Goal: Task Accomplishment & Management: Use online tool/utility

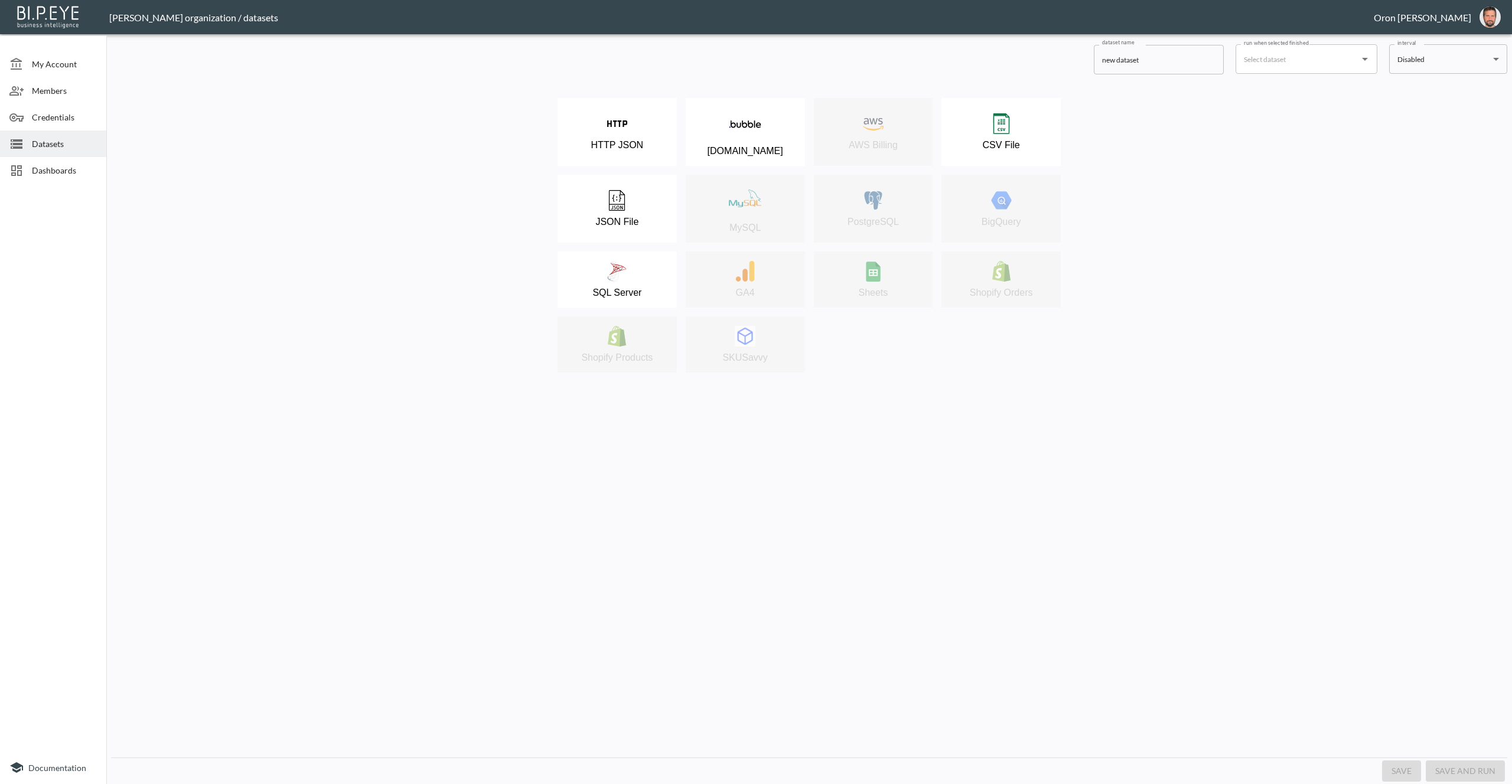
click at [37, 138] on span "Datasets" at bounding box center [65, 143] width 65 height 13
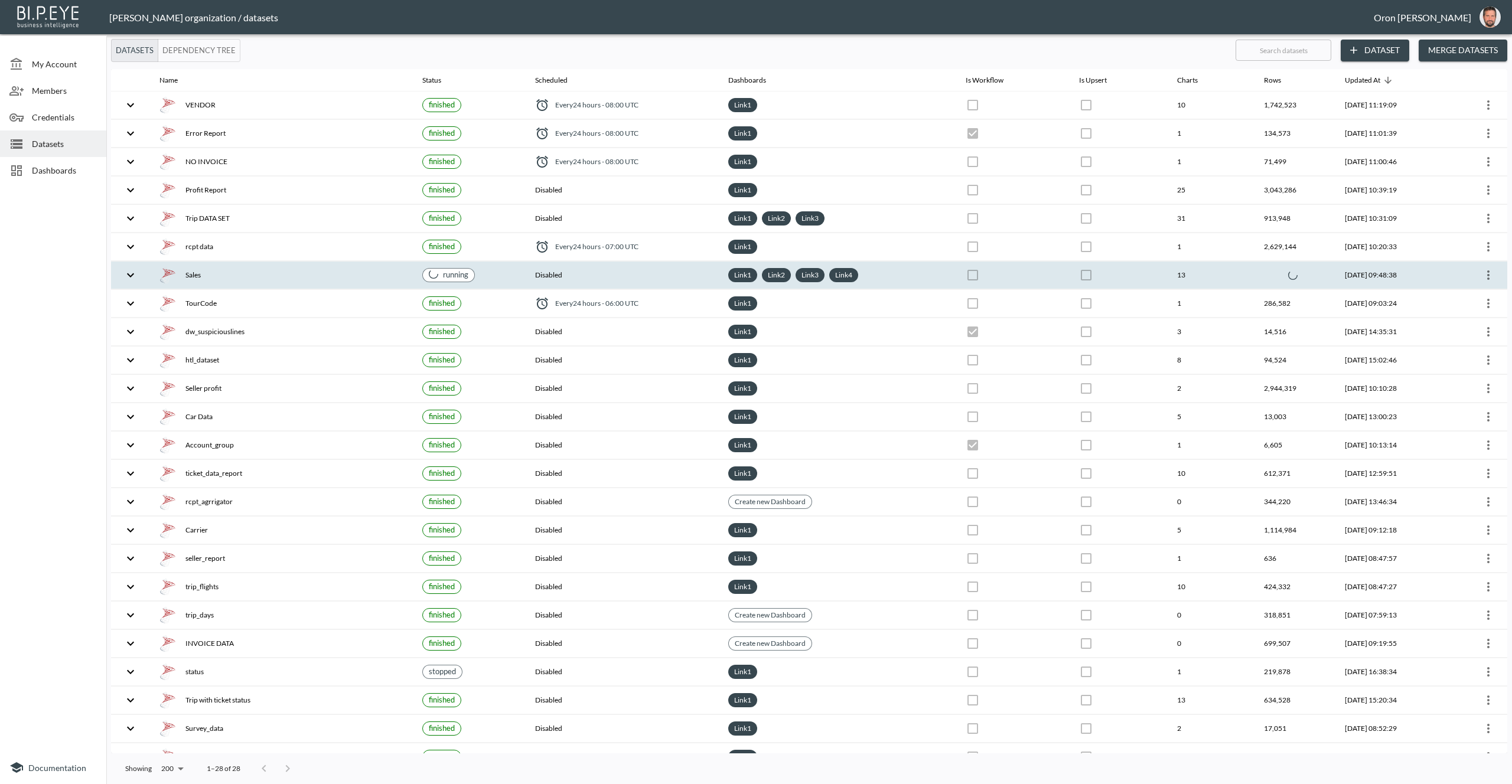
click at [321, 262] on th "Sales" at bounding box center [282, 275] width 263 height 28
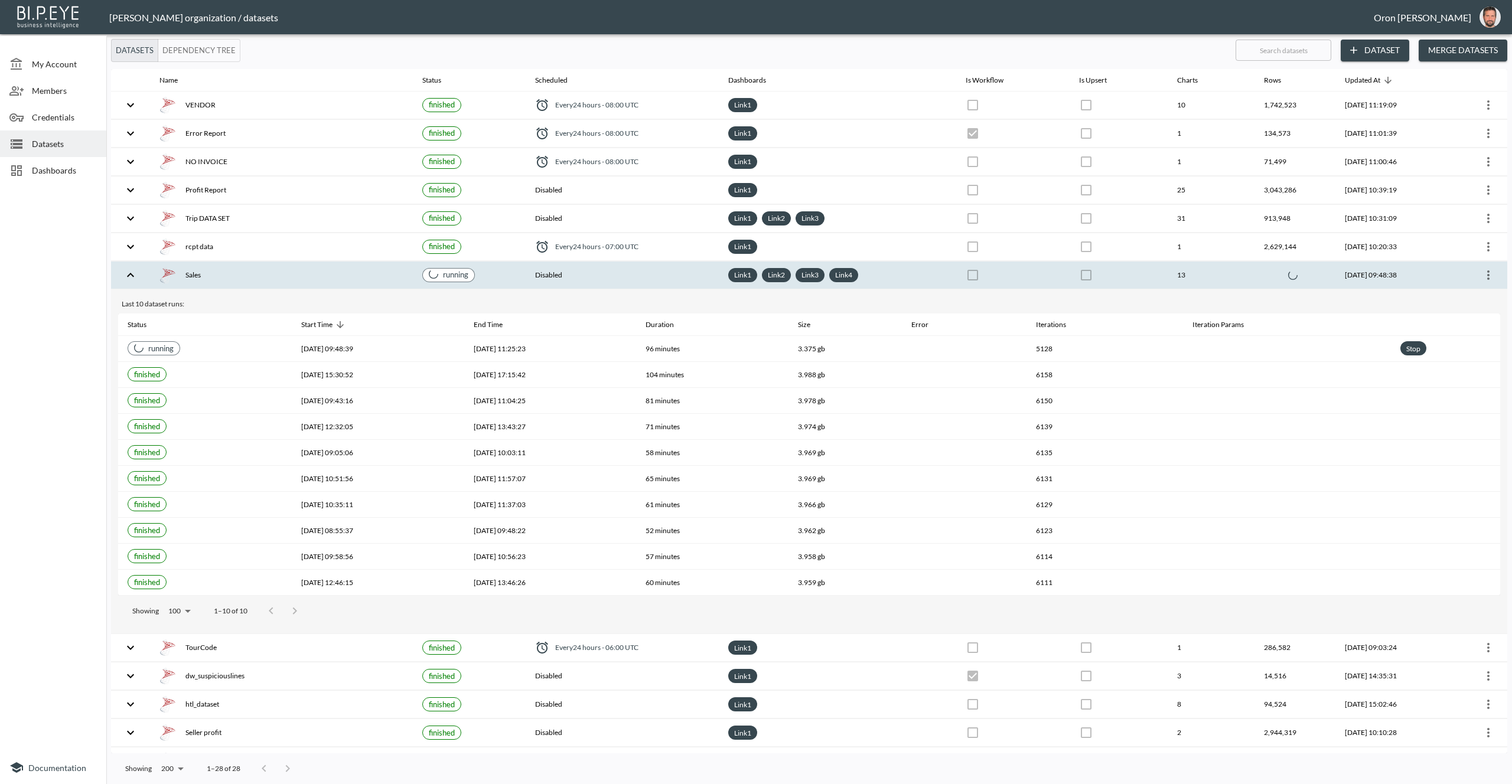
click at [1313, 18] on div "[PERSON_NAME] organization / datasets" at bounding box center [741, 17] width 1265 height 11
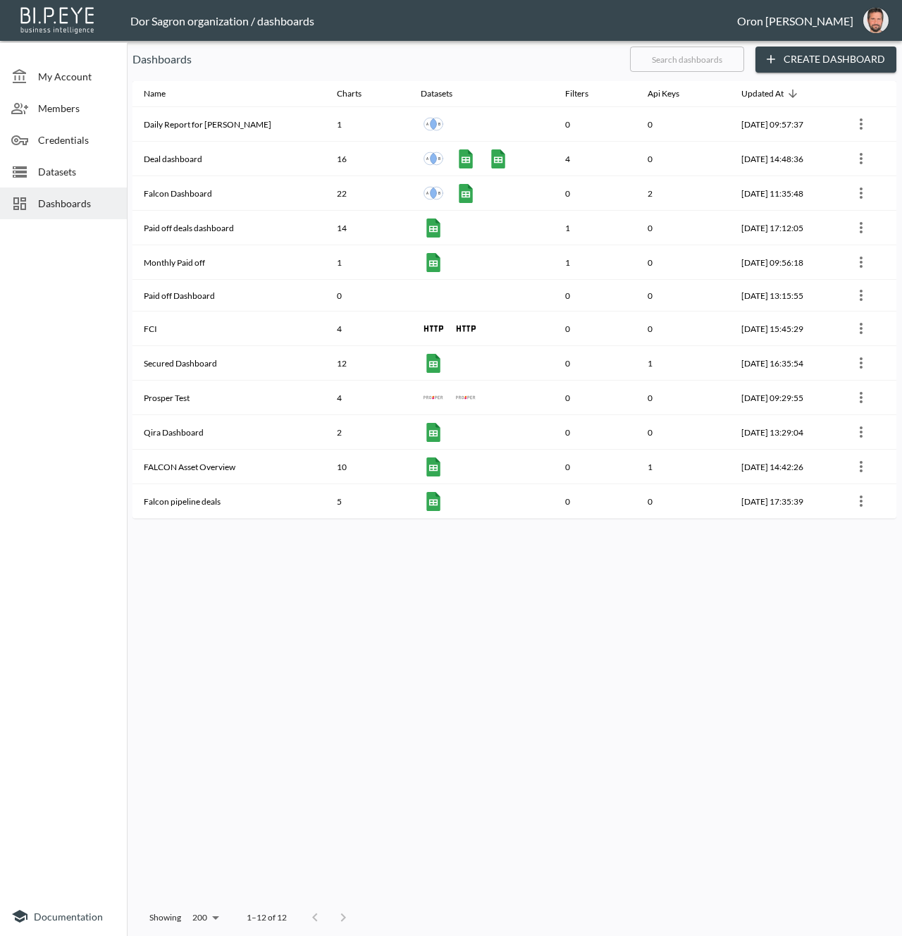
click at [74, 176] on span "Datasets" at bounding box center [77, 171] width 78 height 15
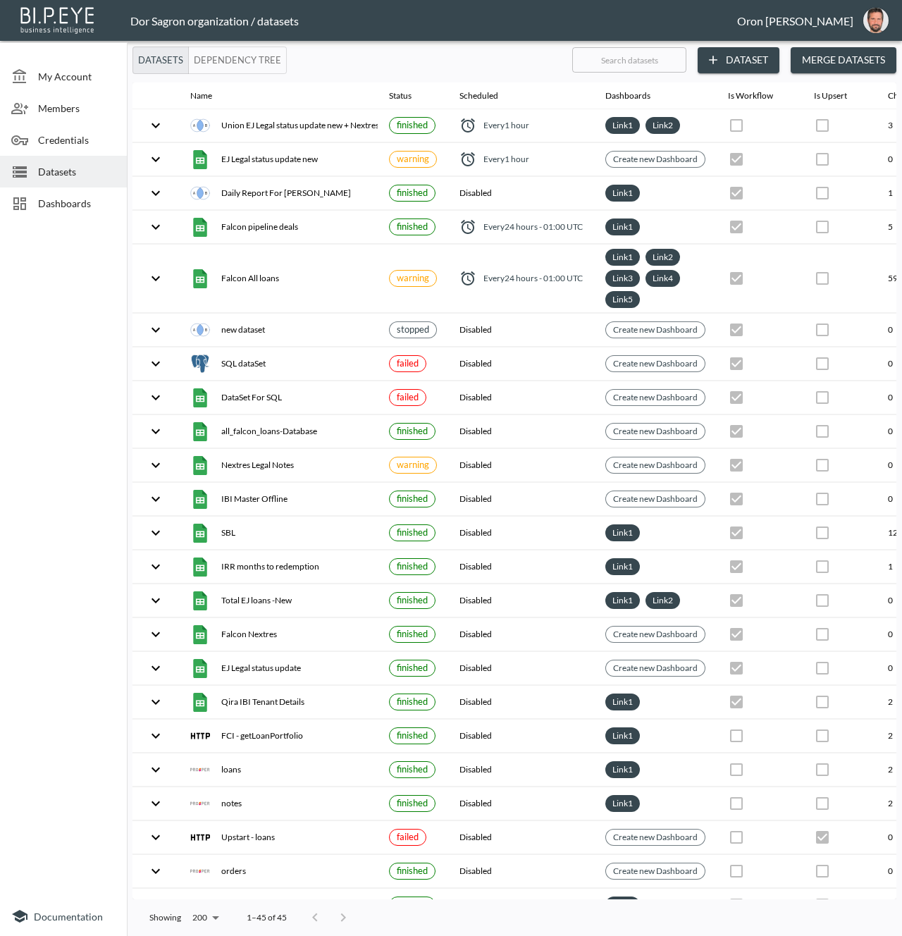
click at [68, 199] on span "Dashboards" at bounding box center [77, 203] width 78 height 15
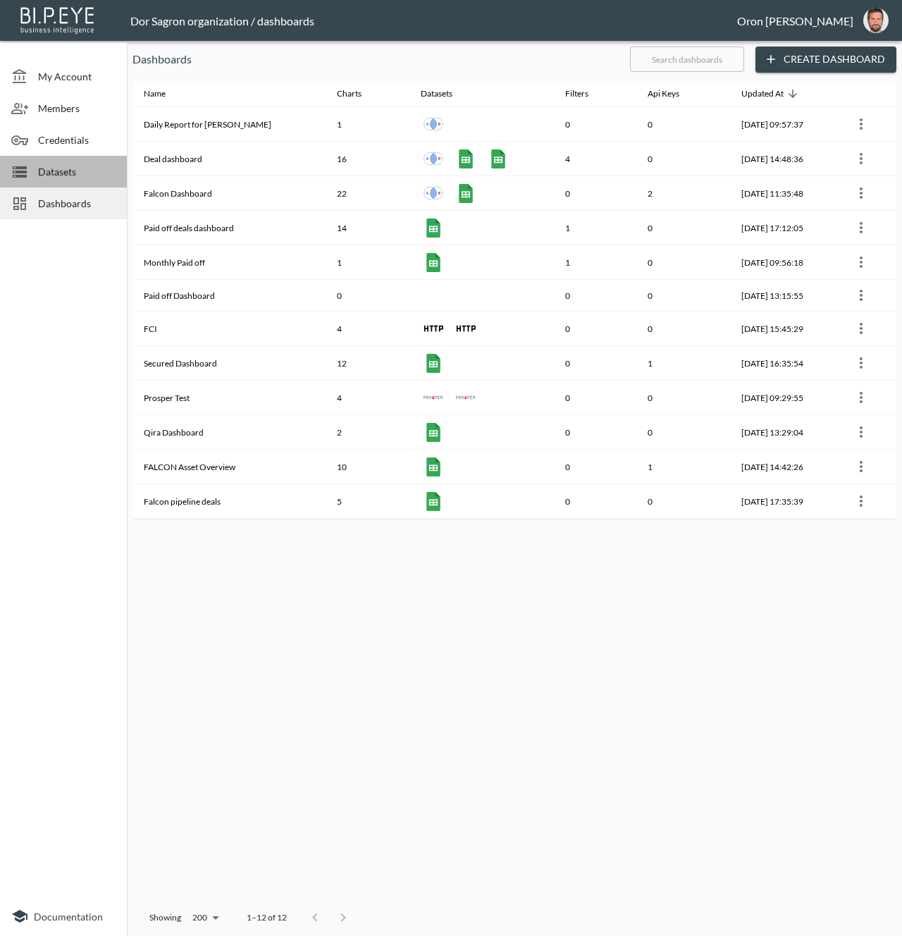
click at [68, 159] on div "Datasets" at bounding box center [63, 172] width 127 height 32
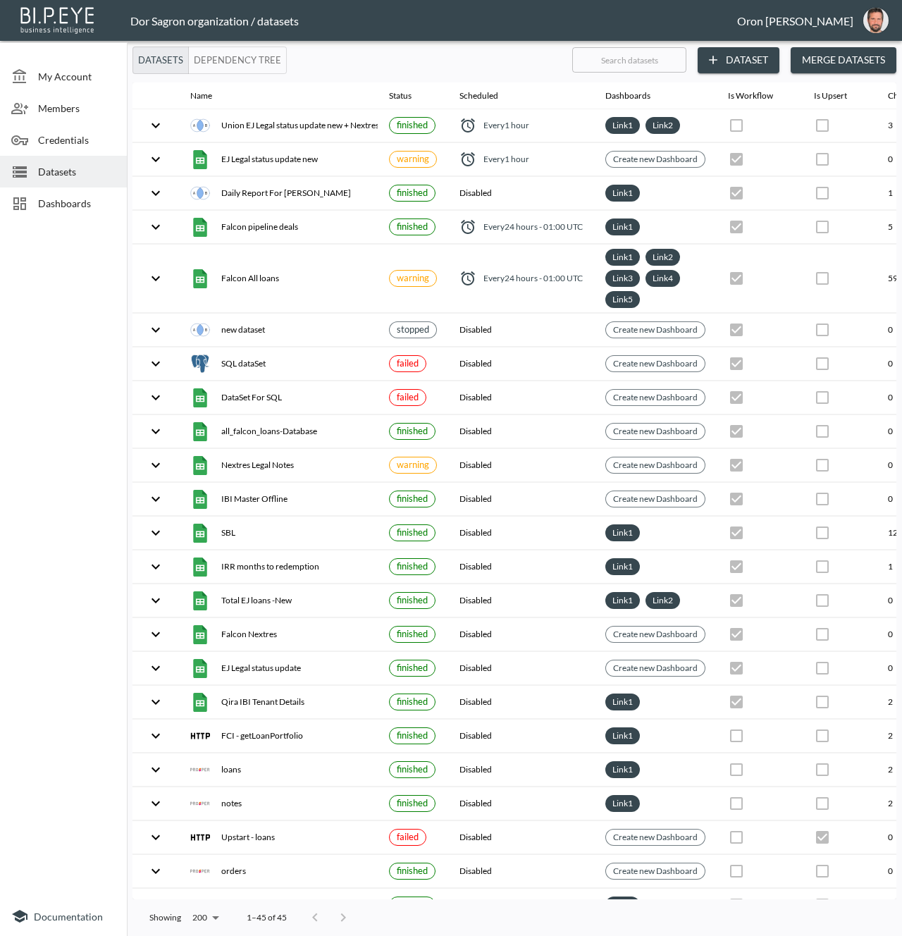
click at [766, 60] on button "Dataset" at bounding box center [739, 60] width 82 height 26
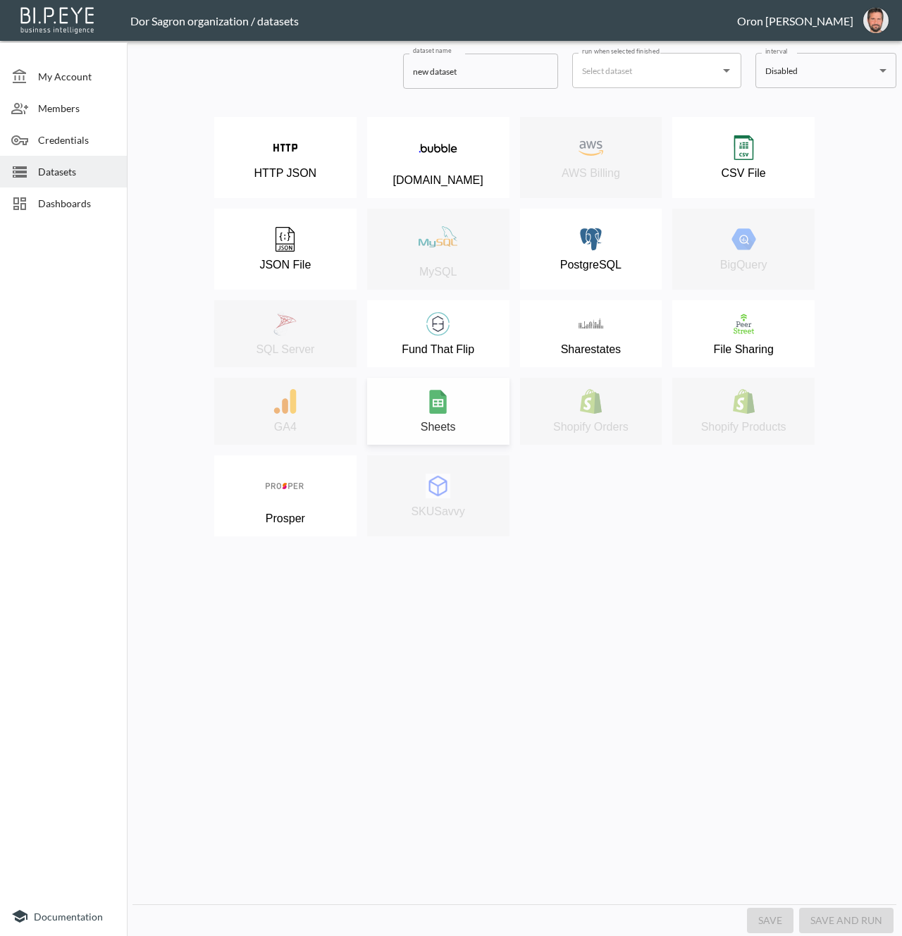
click at [471, 398] on div "Sheets" at bounding box center [438, 411] width 128 height 44
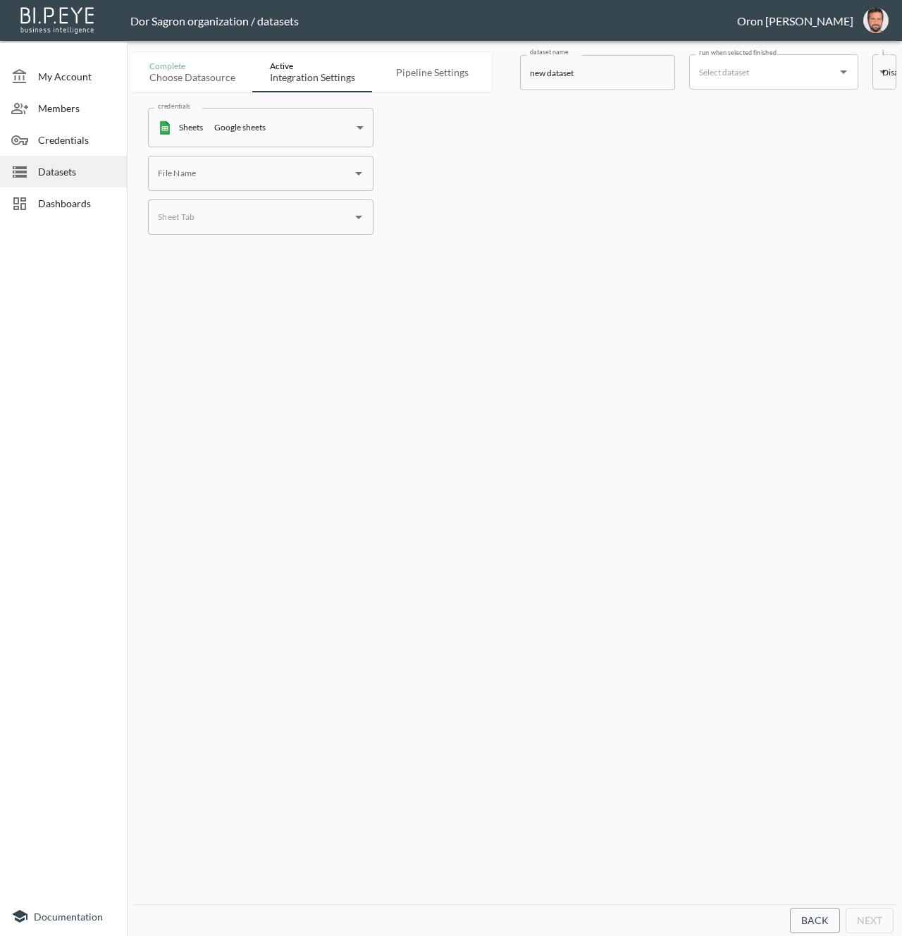
click at [65, 166] on span "Datasets" at bounding box center [77, 171] width 78 height 15
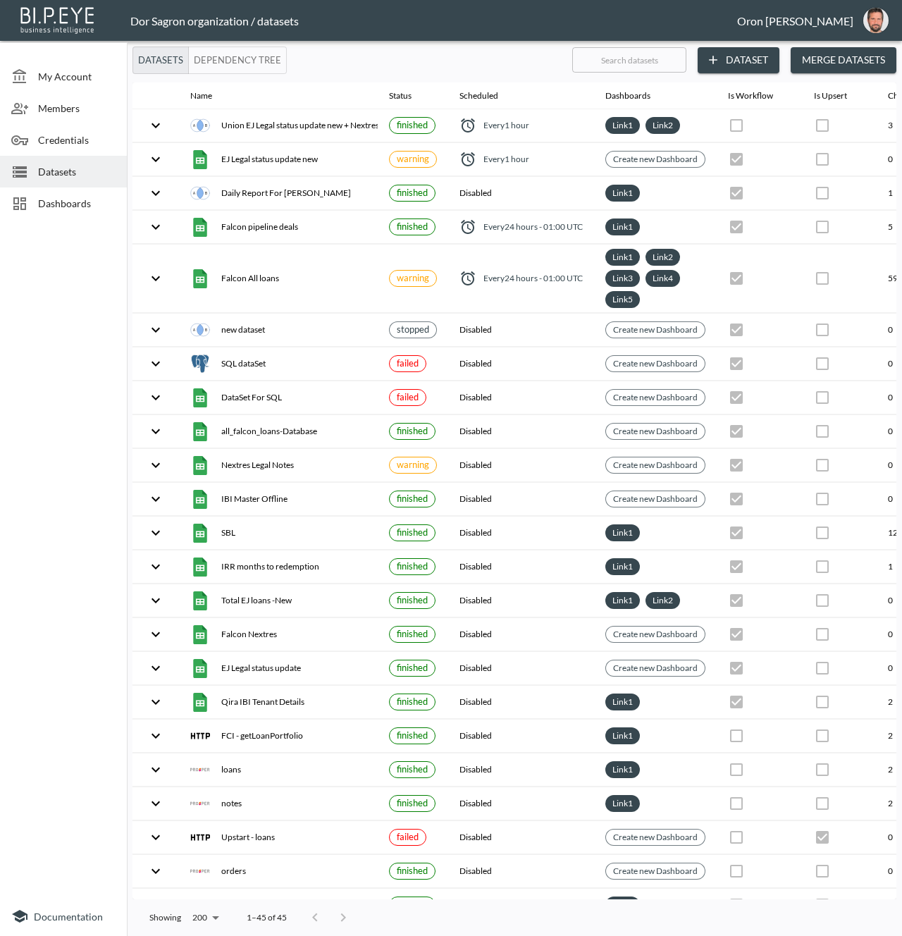
click at [864, 61] on button "Merge Datasets" at bounding box center [844, 60] width 106 height 26
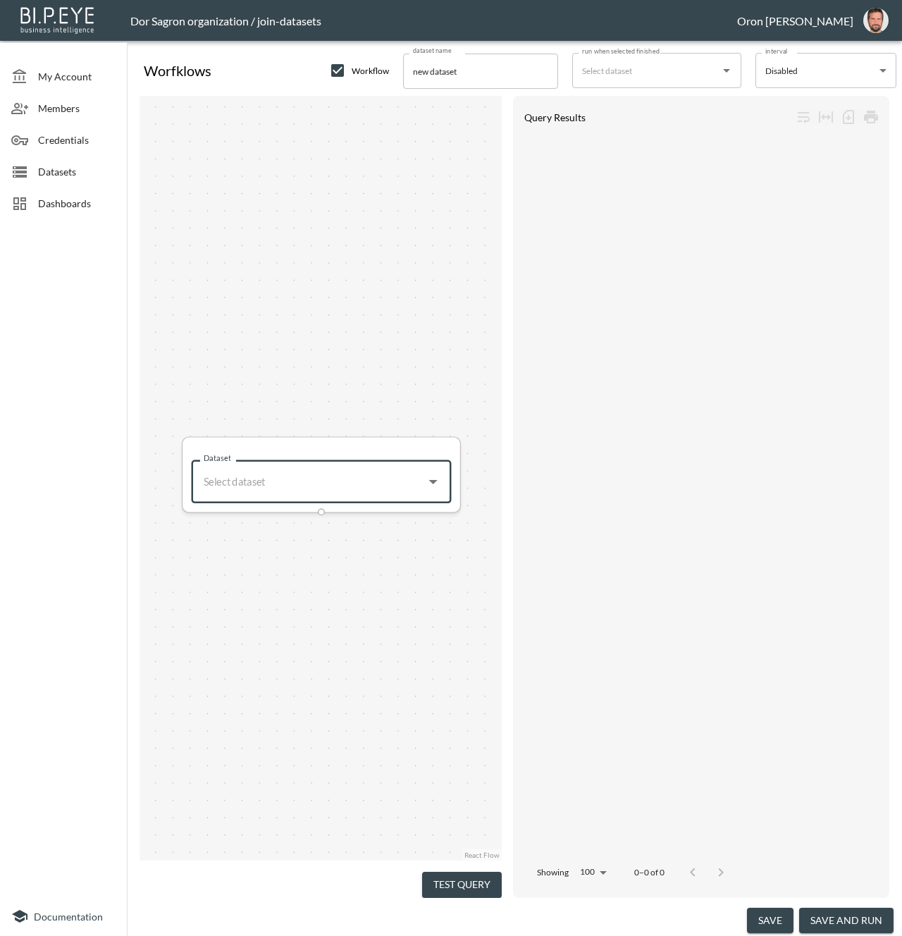
click at [315, 475] on input "Dataset" at bounding box center [308, 482] width 218 height 28
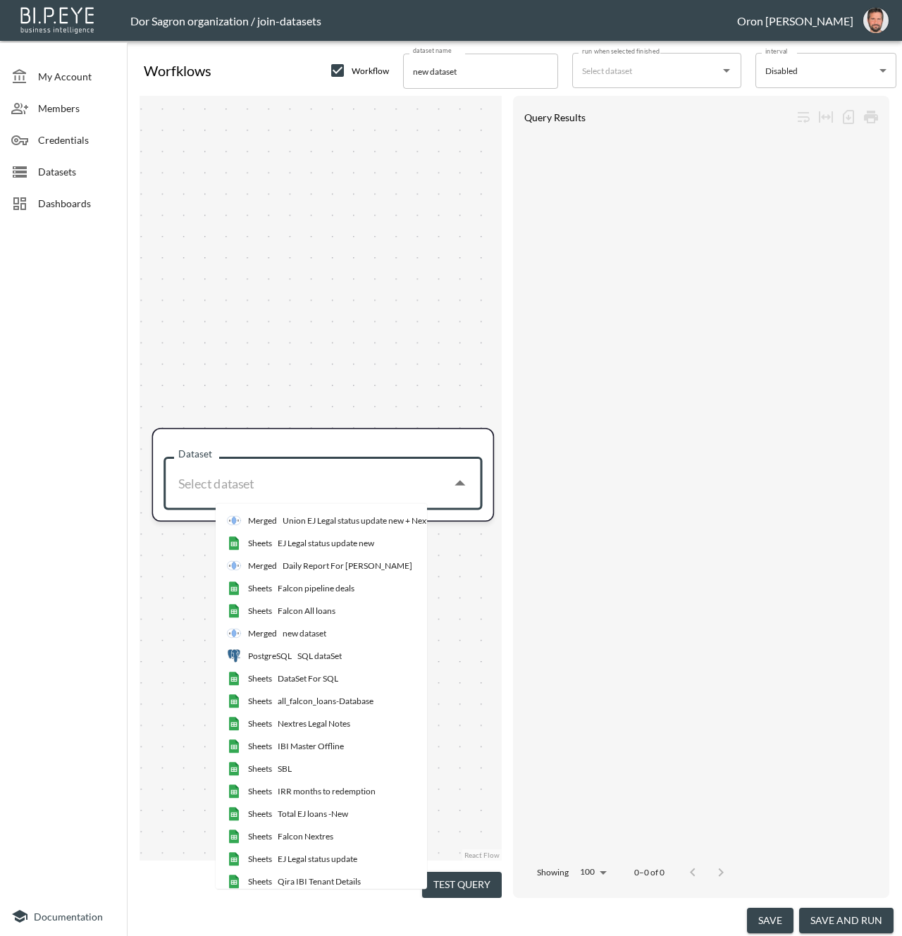
click at [311, 615] on div "Falcon All loans" at bounding box center [307, 611] width 58 height 13
type input "Falcon All loans"
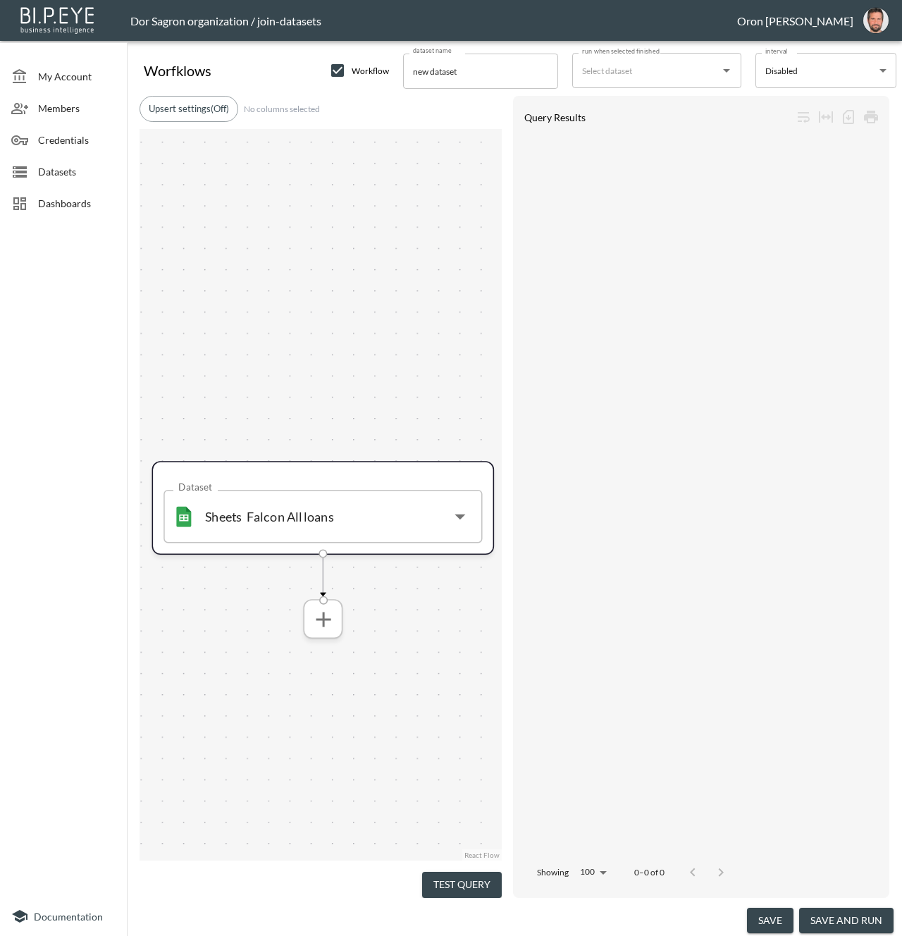
click at [319, 612] on icon "more" at bounding box center [322, 618] width 25 height 25
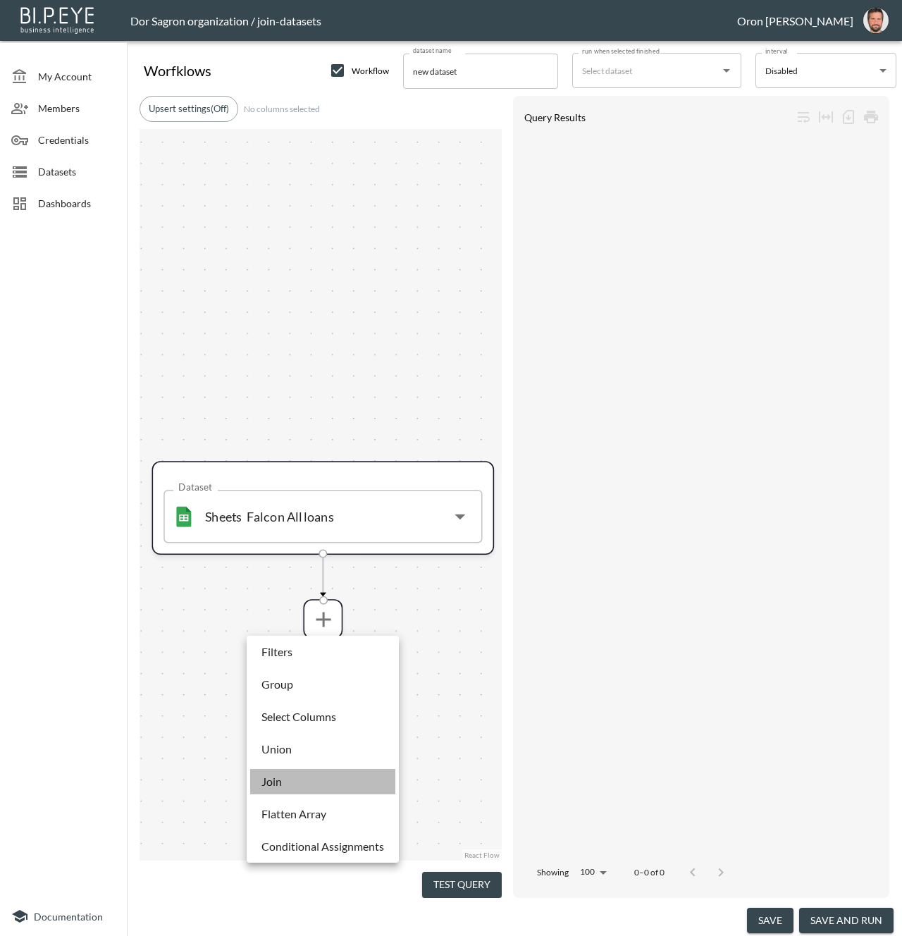
click at [307, 770] on li "Join" at bounding box center [322, 781] width 145 height 25
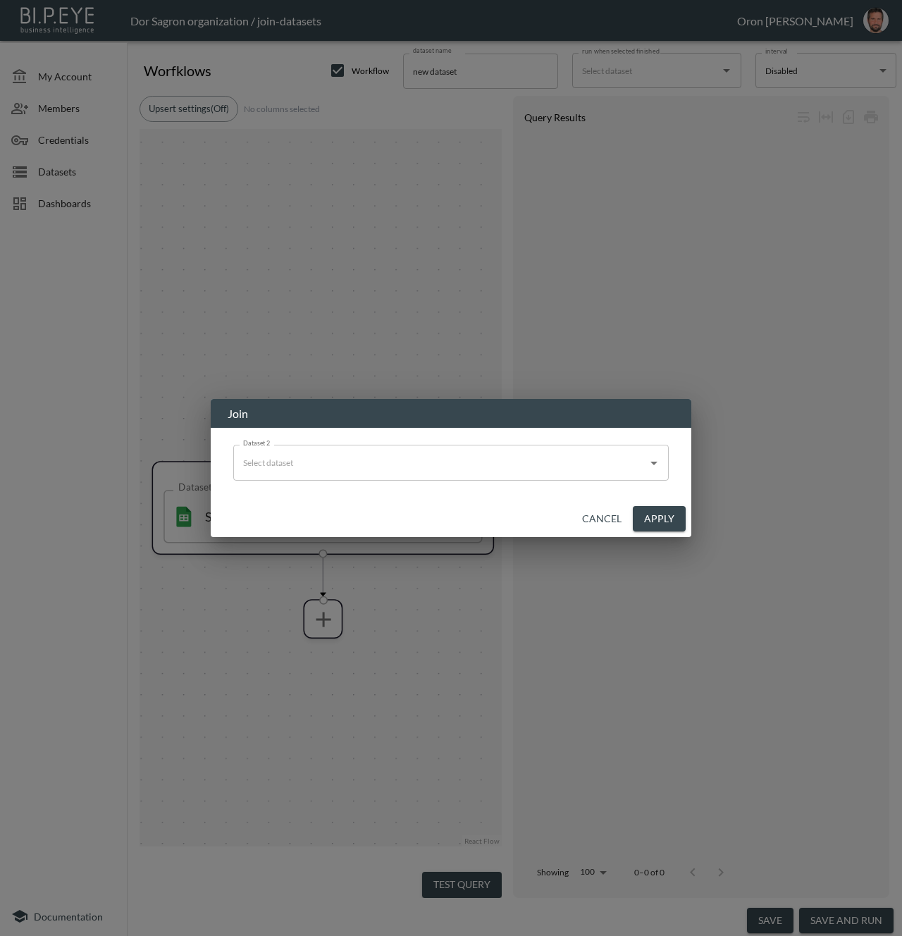
click at [383, 454] on input "Dataset 2" at bounding box center [441, 462] width 402 height 23
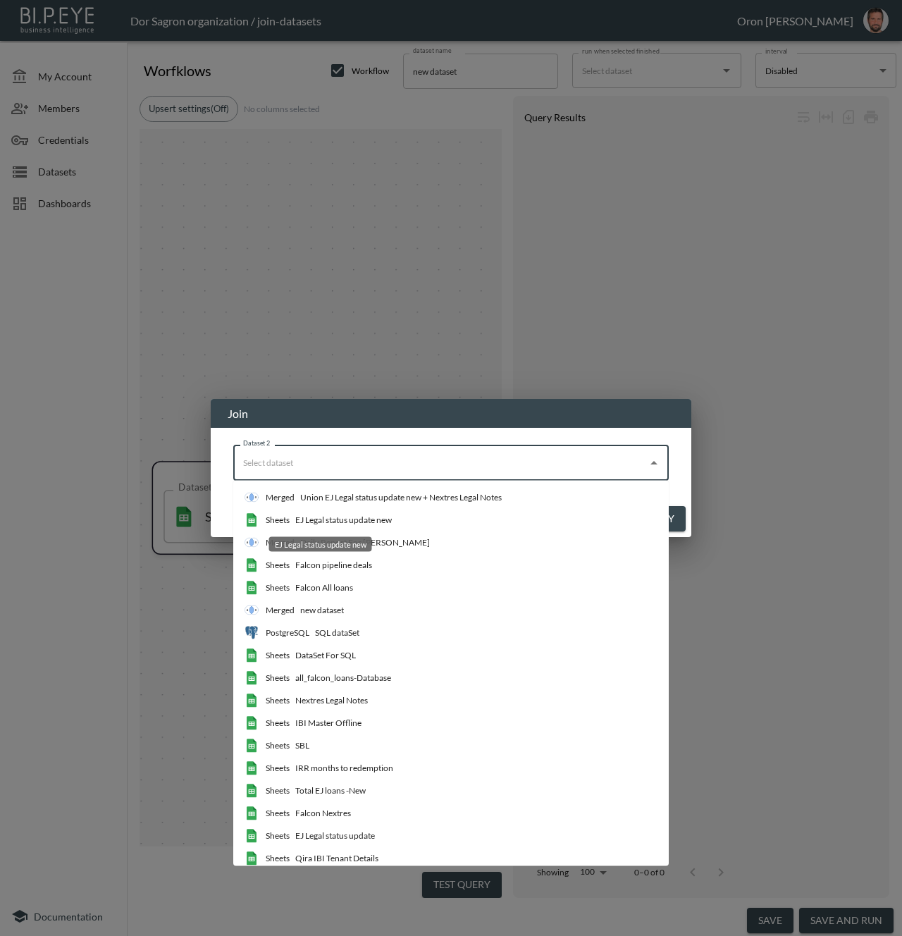
click at [374, 514] on div "EJ Legal status update new" at bounding box center [343, 520] width 97 height 13
type input "EJ Legal status update new"
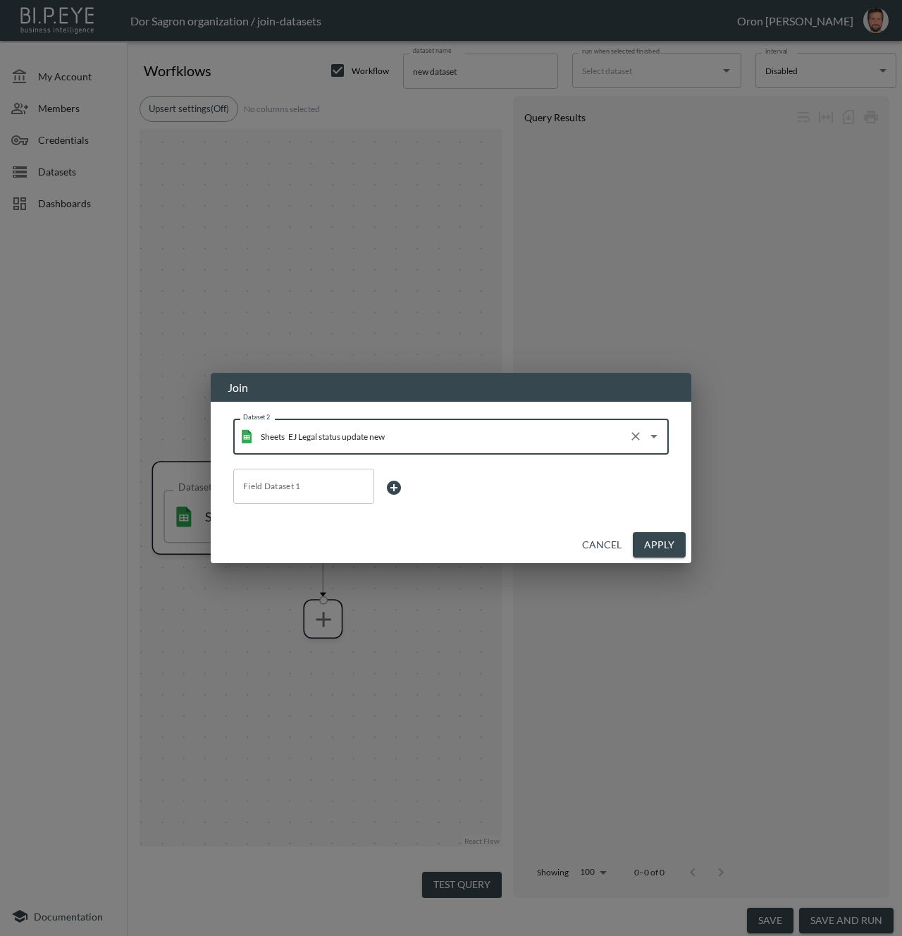
click at [605, 532] on button "Cancel" at bounding box center [601, 545] width 51 height 26
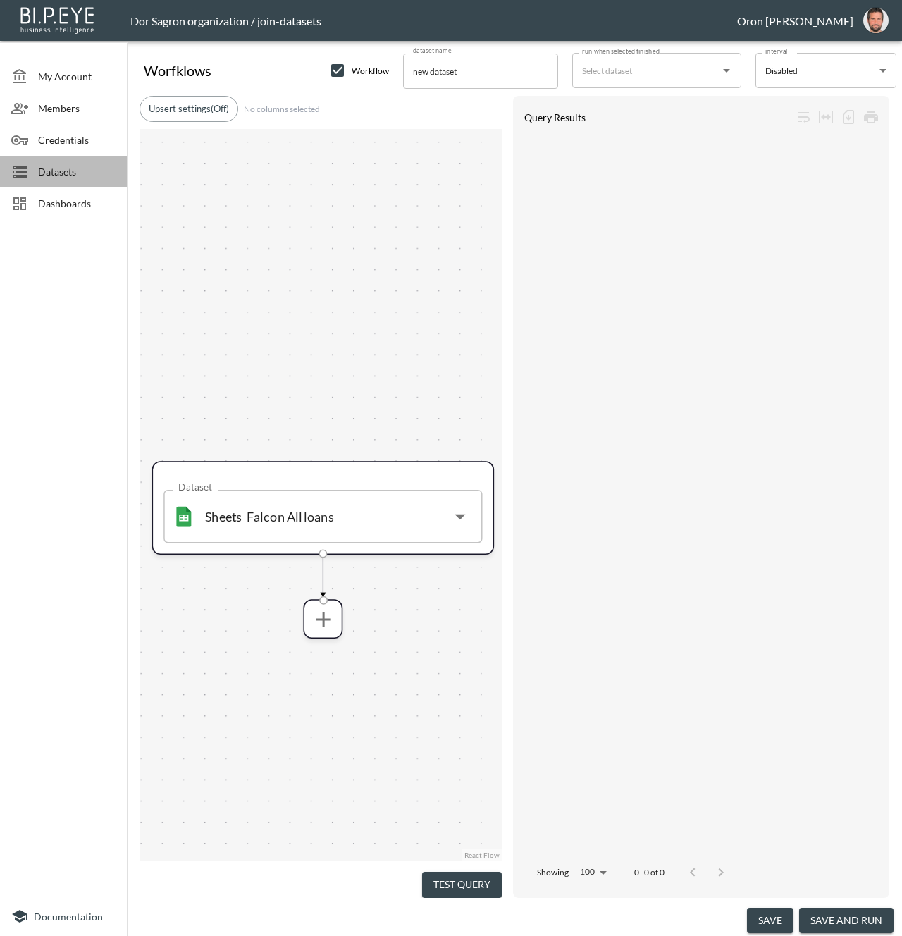
click at [63, 167] on span "Datasets" at bounding box center [77, 171] width 78 height 15
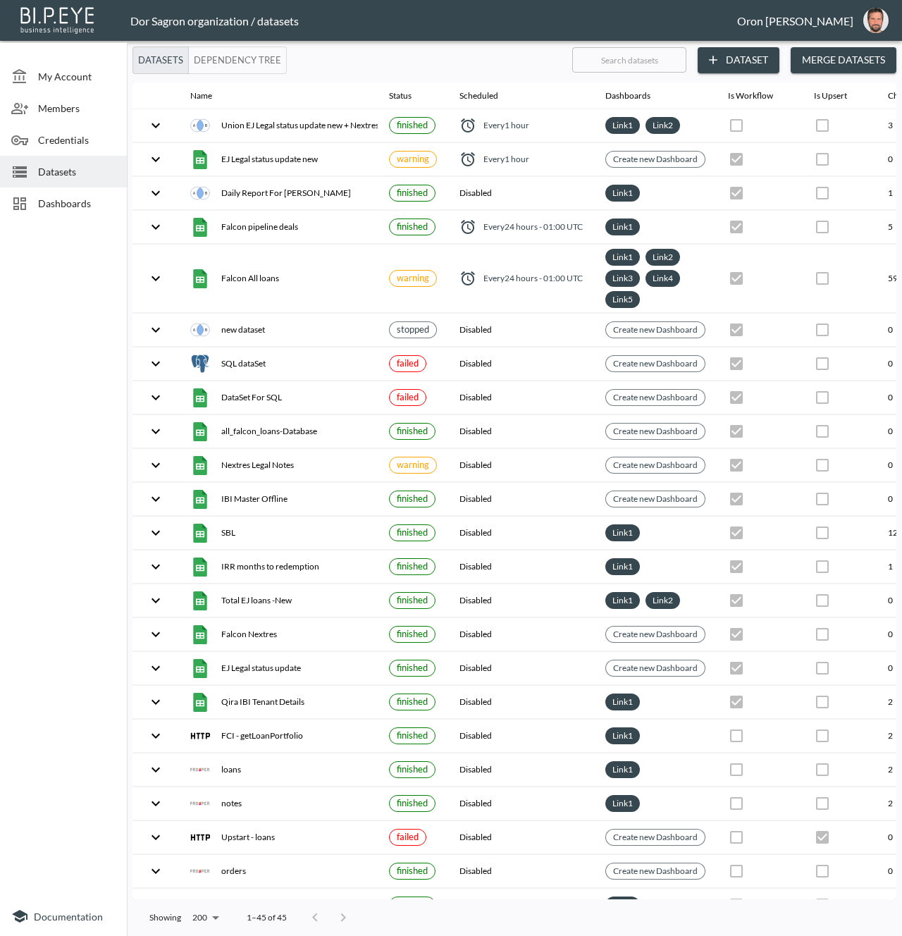
scroll to position [0, 263]
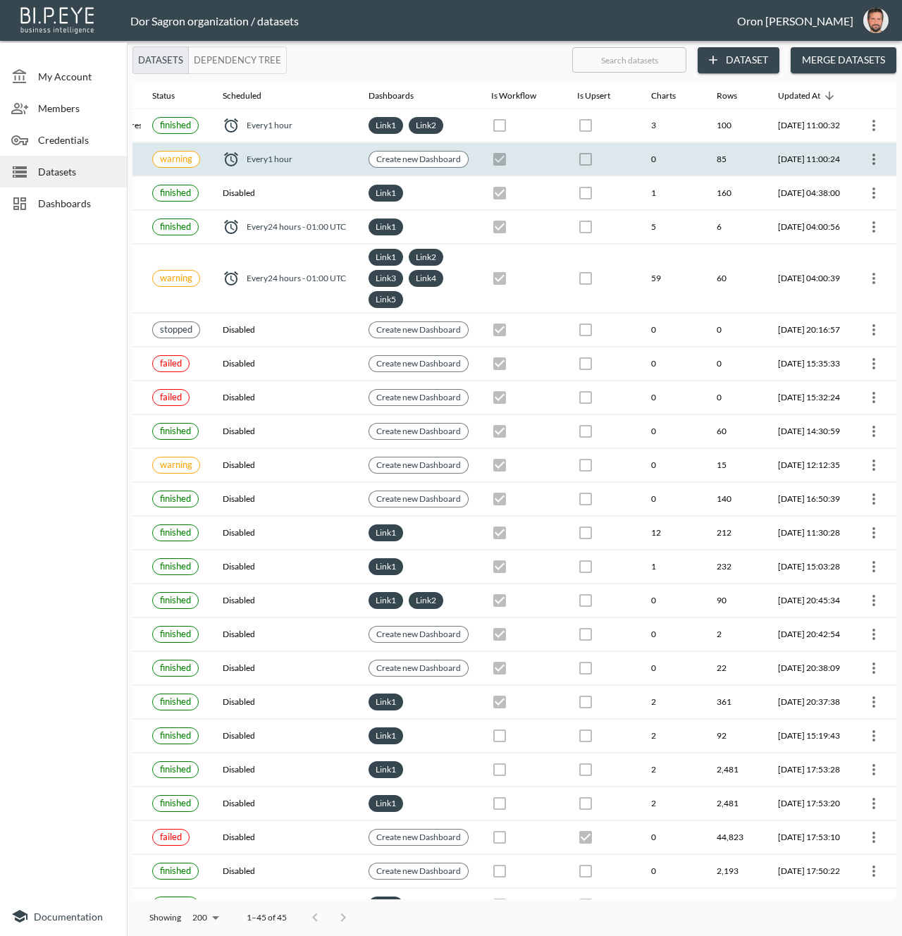
click at [878, 161] on icon "more" at bounding box center [873, 159] width 17 height 17
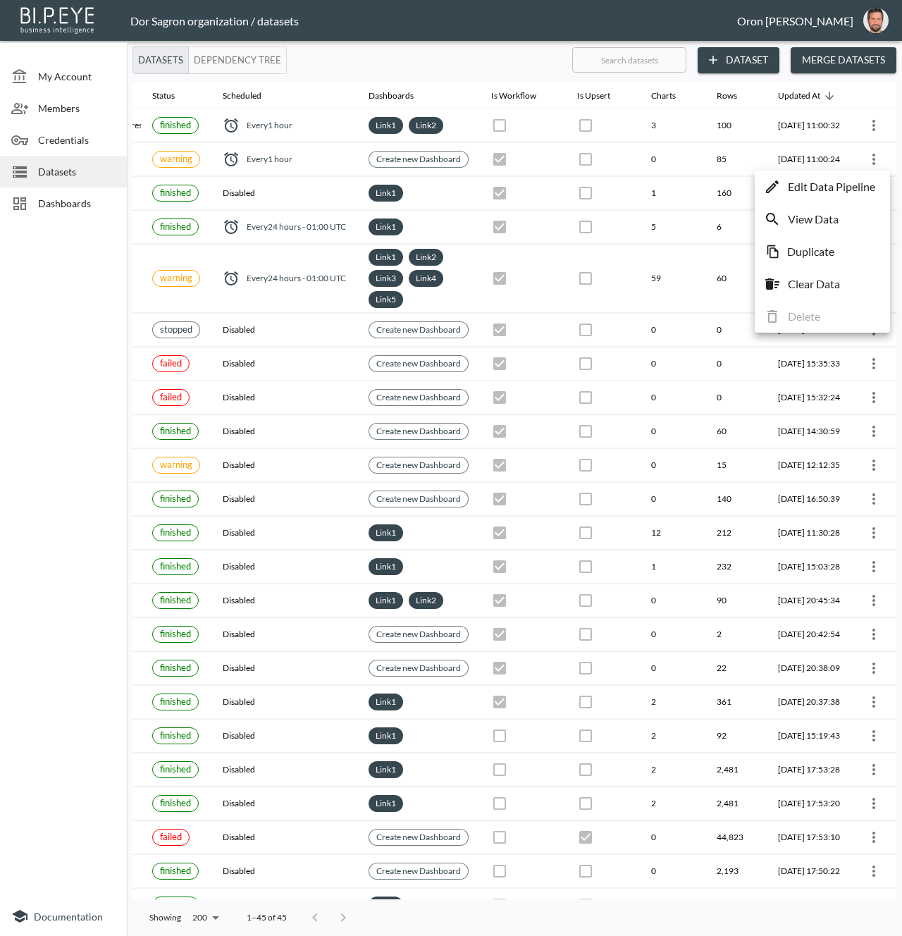
click at [855, 185] on p "Edit Data Pipeline" at bounding box center [831, 186] width 87 height 17
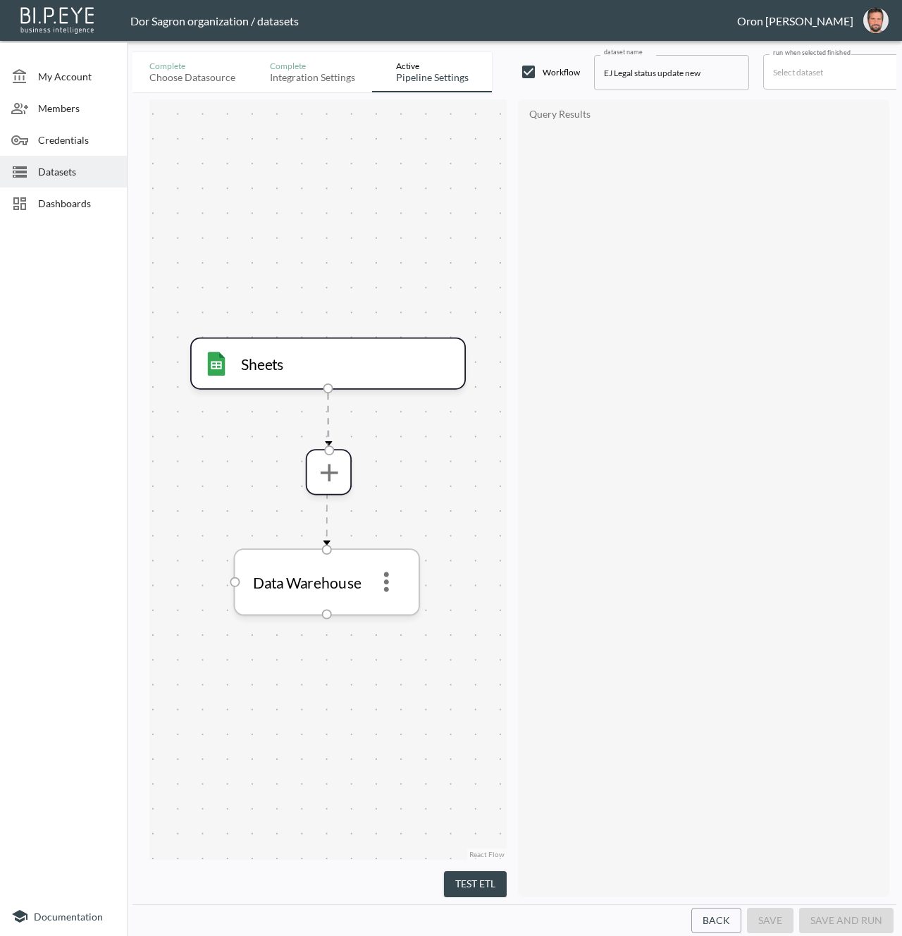
click at [383, 576] on icon "more" at bounding box center [386, 582] width 30 height 30
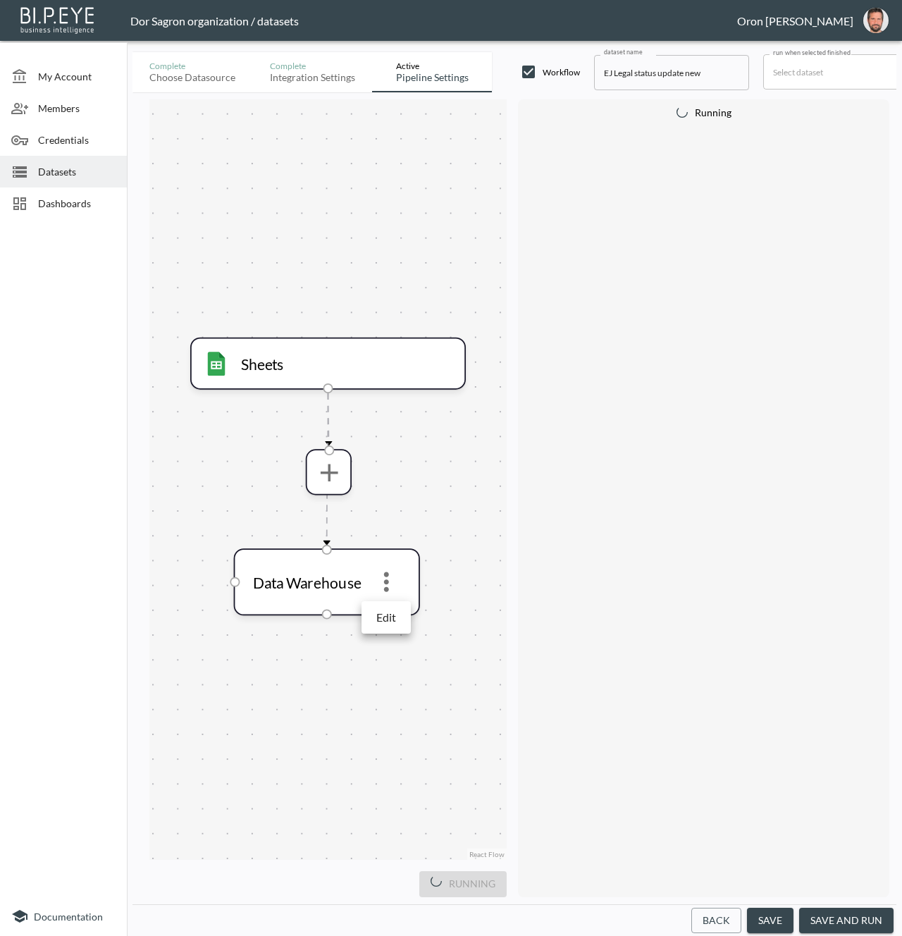
click at [380, 611] on p "Edit" at bounding box center [386, 617] width 20 height 17
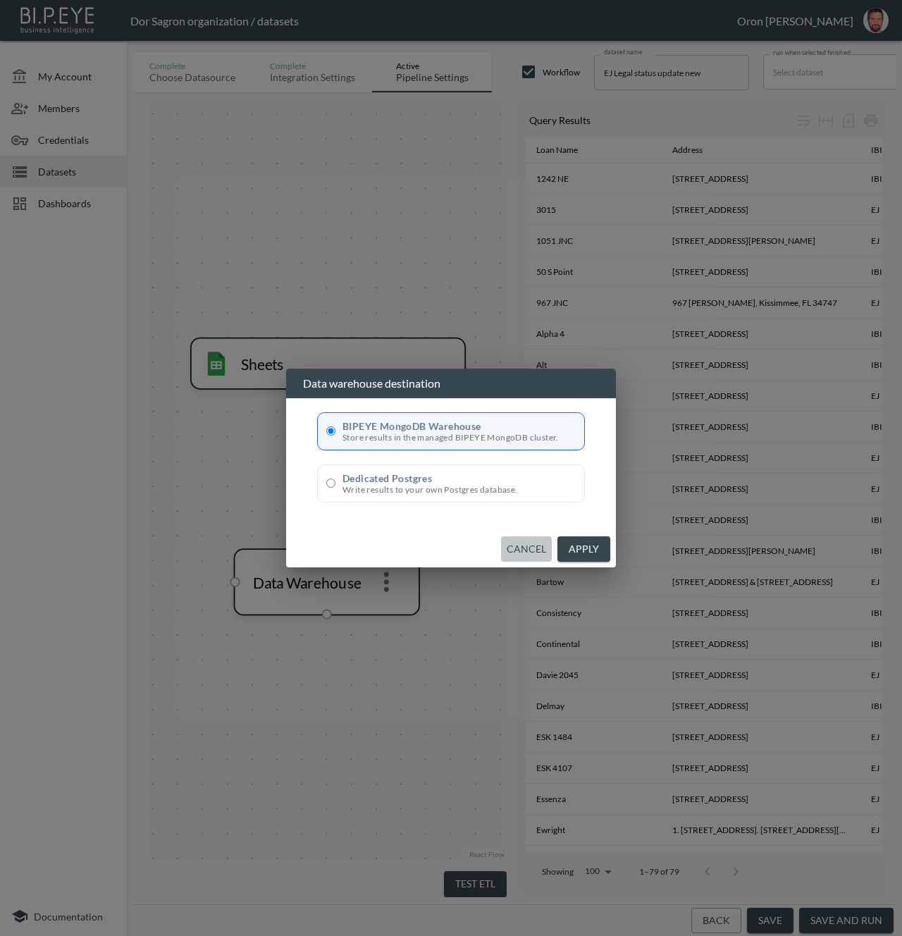
click at [520, 552] on button "Cancel" at bounding box center [526, 549] width 51 height 26
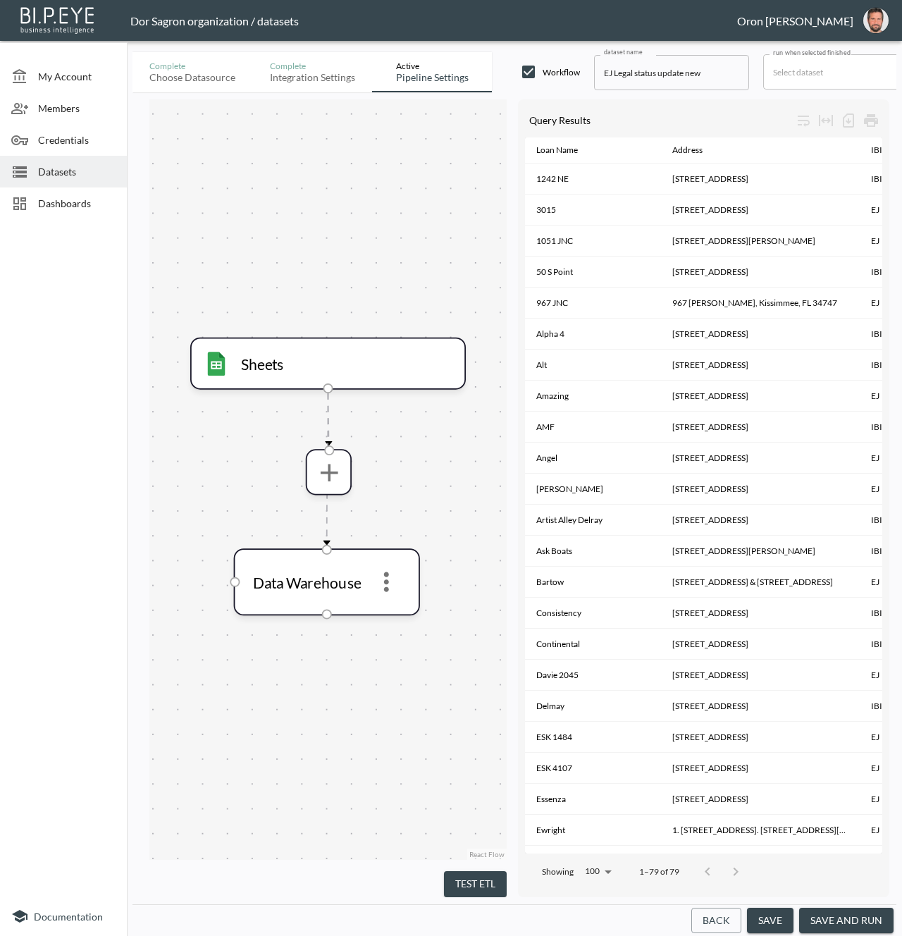
click at [47, 167] on span "Datasets" at bounding box center [77, 171] width 78 height 15
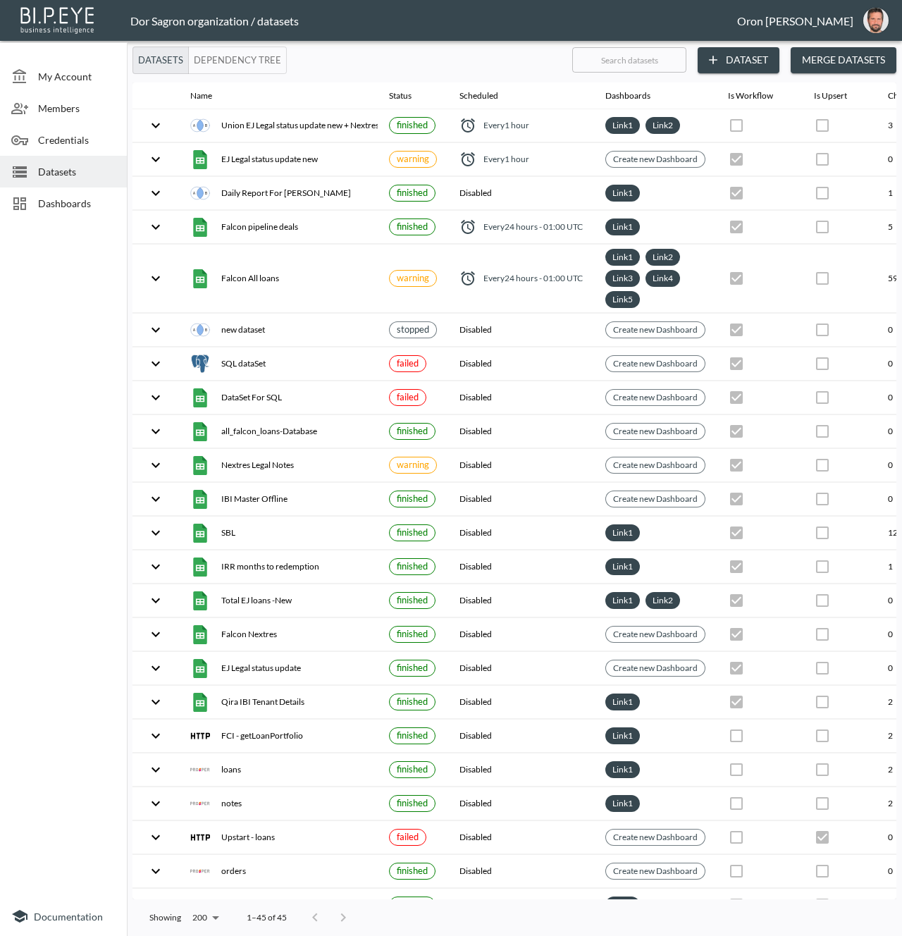
click at [758, 59] on button "Dataset" at bounding box center [739, 60] width 82 height 26
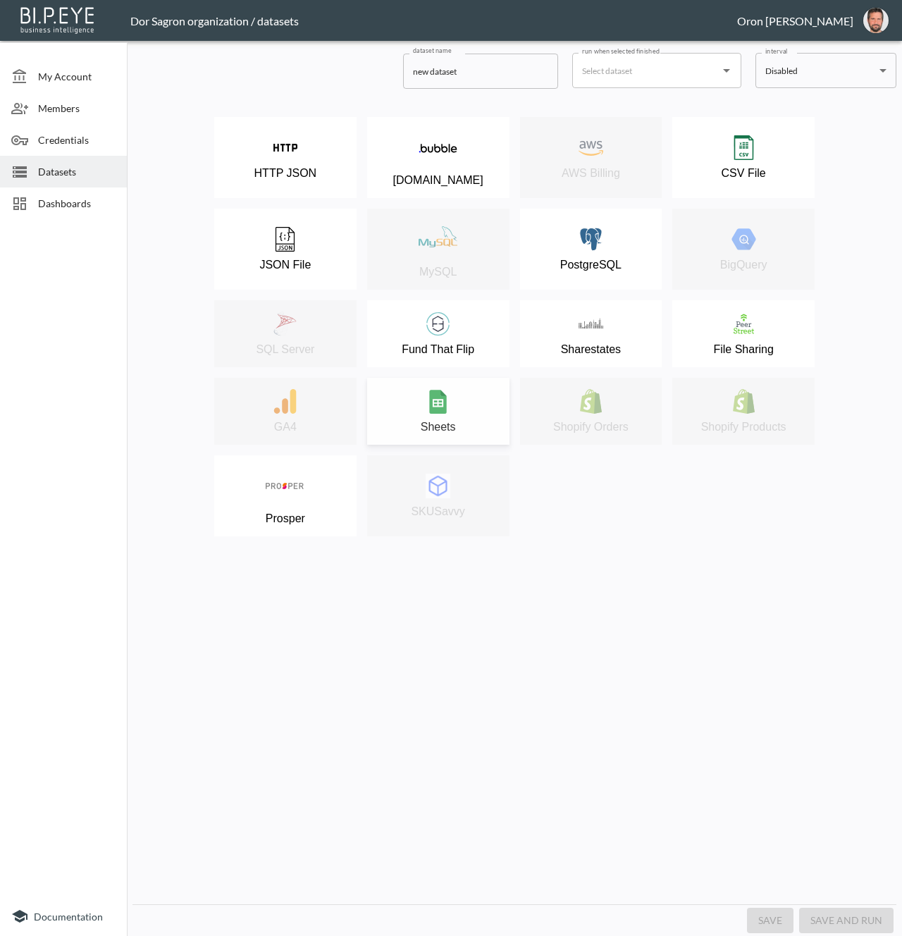
click at [433, 405] on img at bounding box center [438, 401] width 25 height 25
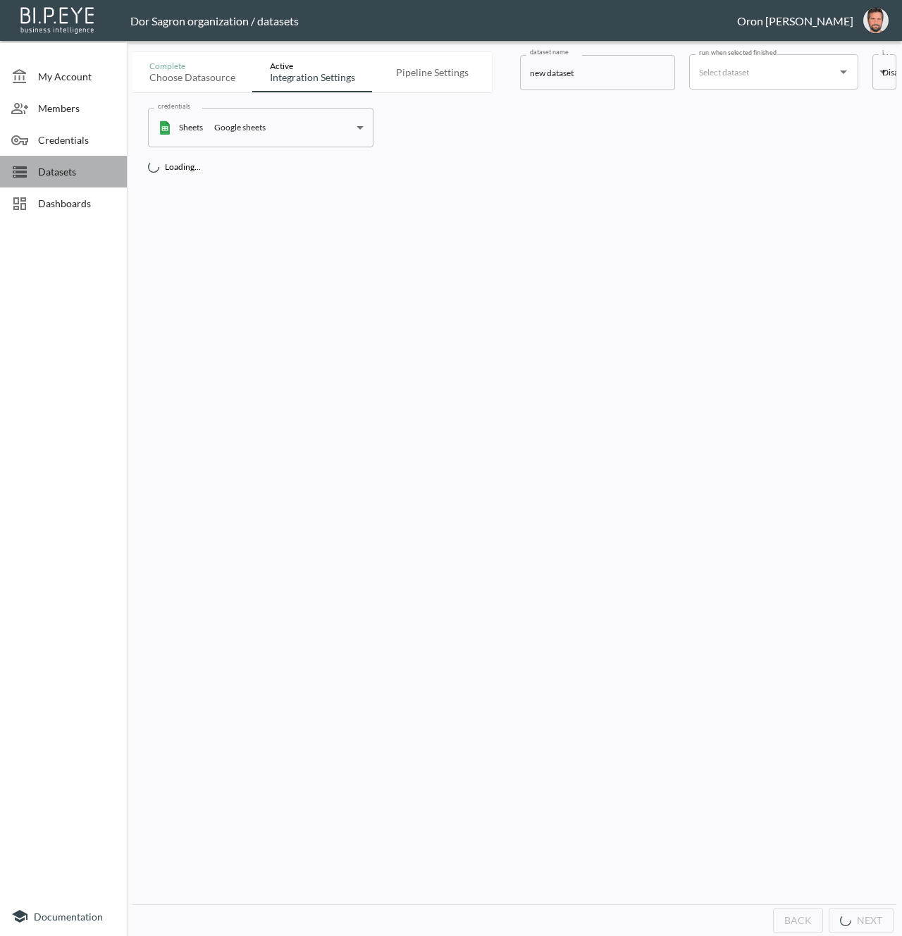
drag, startPoint x: 32, startPoint y: 183, endPoint x: 44, endPoint y: 182, distance: 12.1
click at [32, 183] on div "Datasets" at bounding box center [63, 172] width 127 height 32
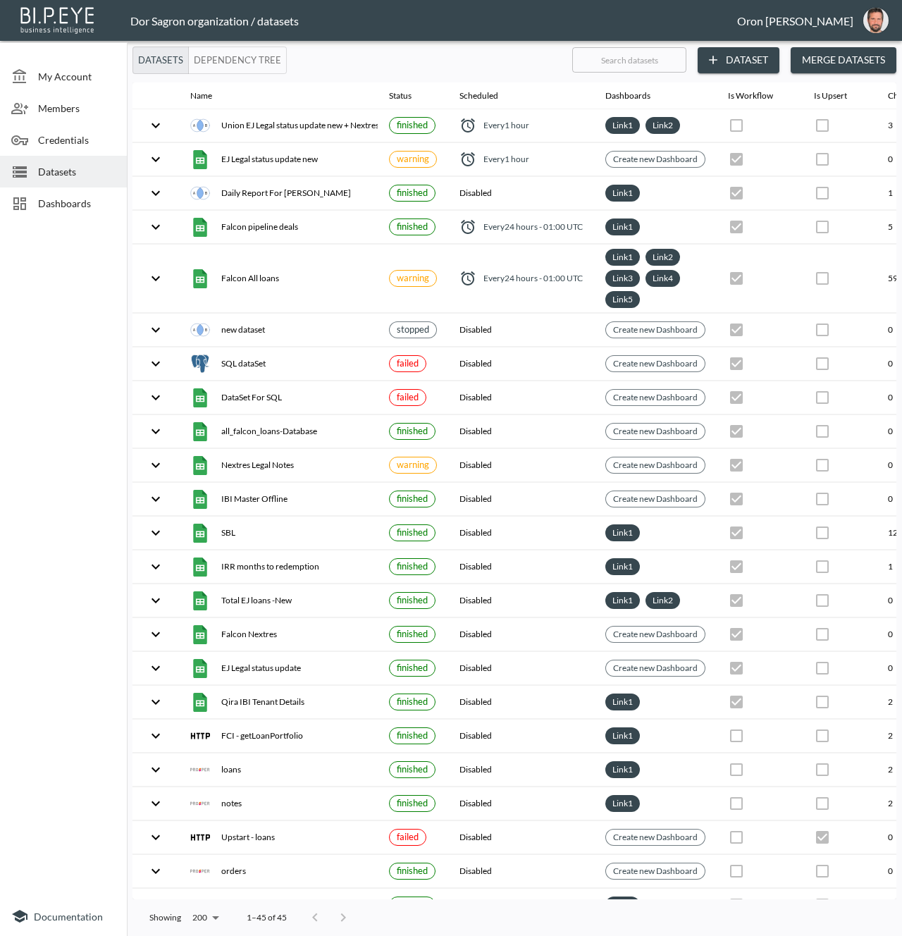
click at [865, 49] on button "Merge Datasets" at bounding box center [844, 60] width 106 height 26
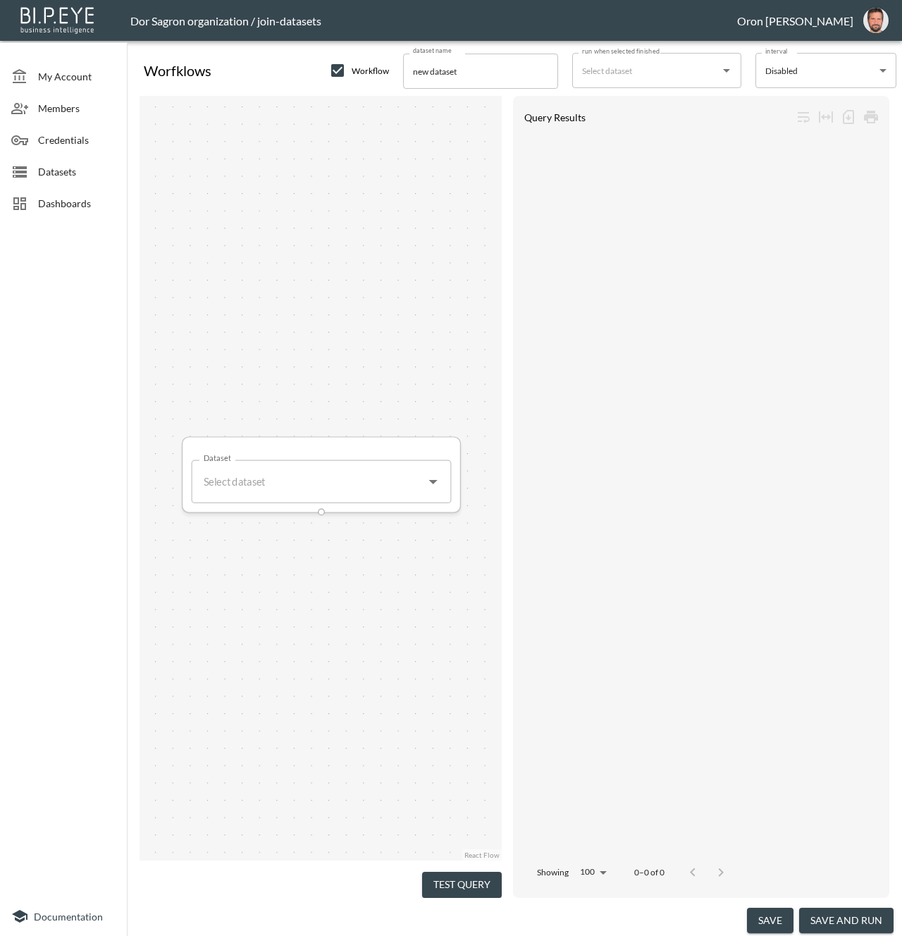
click at [346, 479] on input "Dataset" at bounding box center [308, 482] width 218 height 28
click at [310, 483] on input "Dataset" at bounding box center [308, 481] width 218 height 28
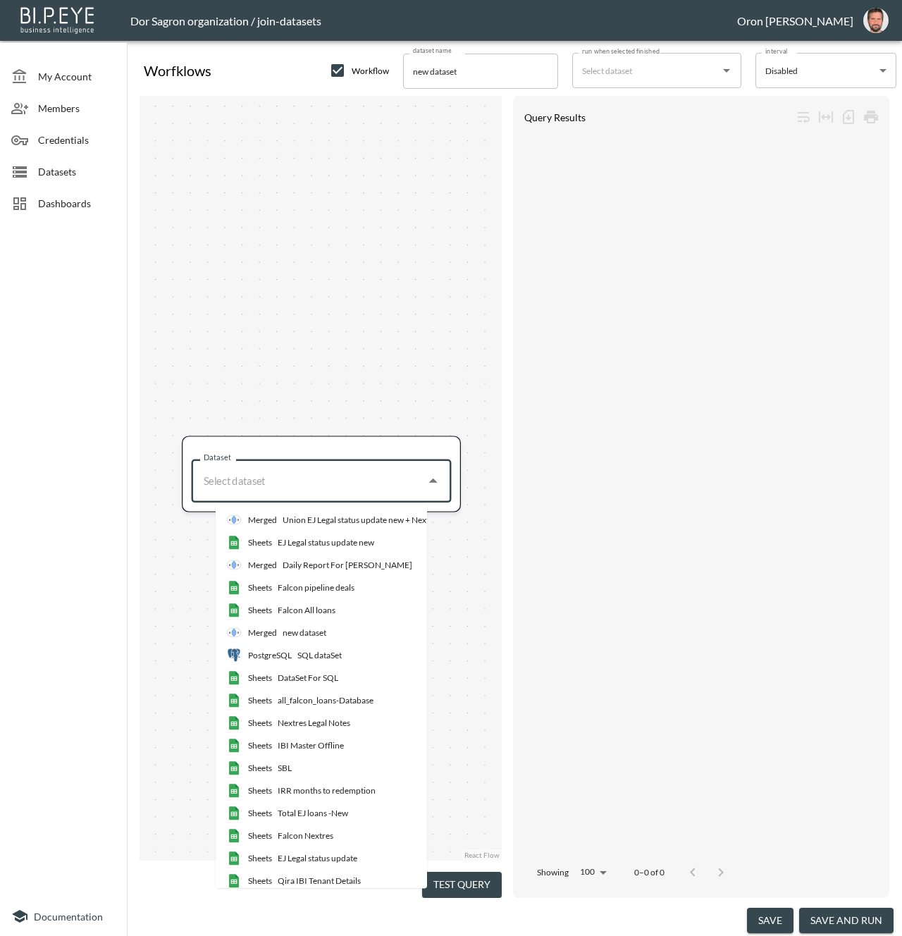
click at [307, 606] on div "Falcon All loans" at bounding box center [307, 610] width 58 height 13
type input "Falcon All loans"
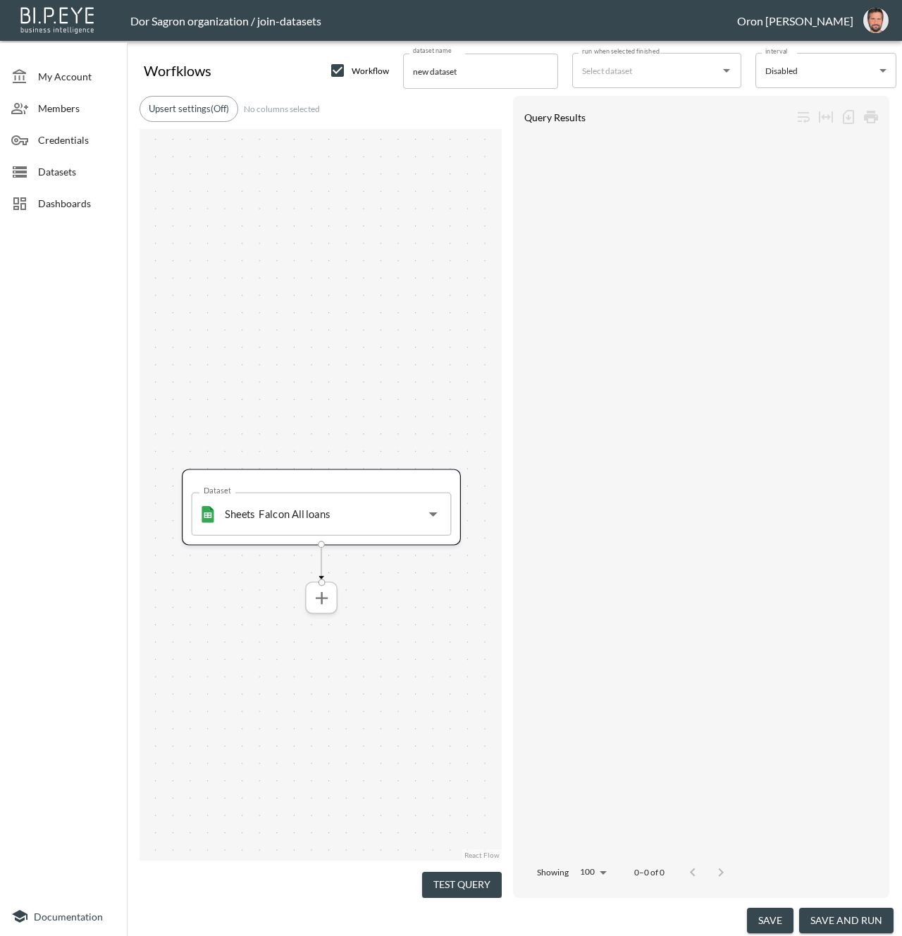
click at [324, 591] on icon "more" at bounding box center [321, 597] width 21 height 21
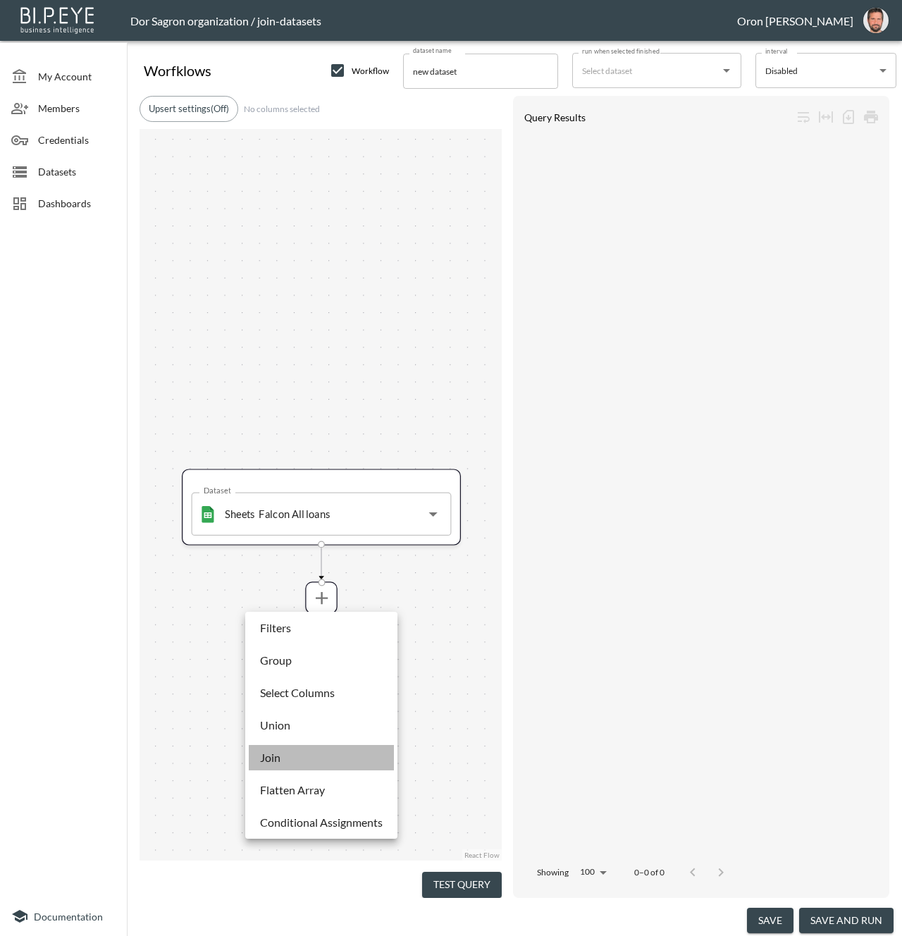
click at [307, 755] on li "Join" at bounding box center [321, 757] width 145 height 25
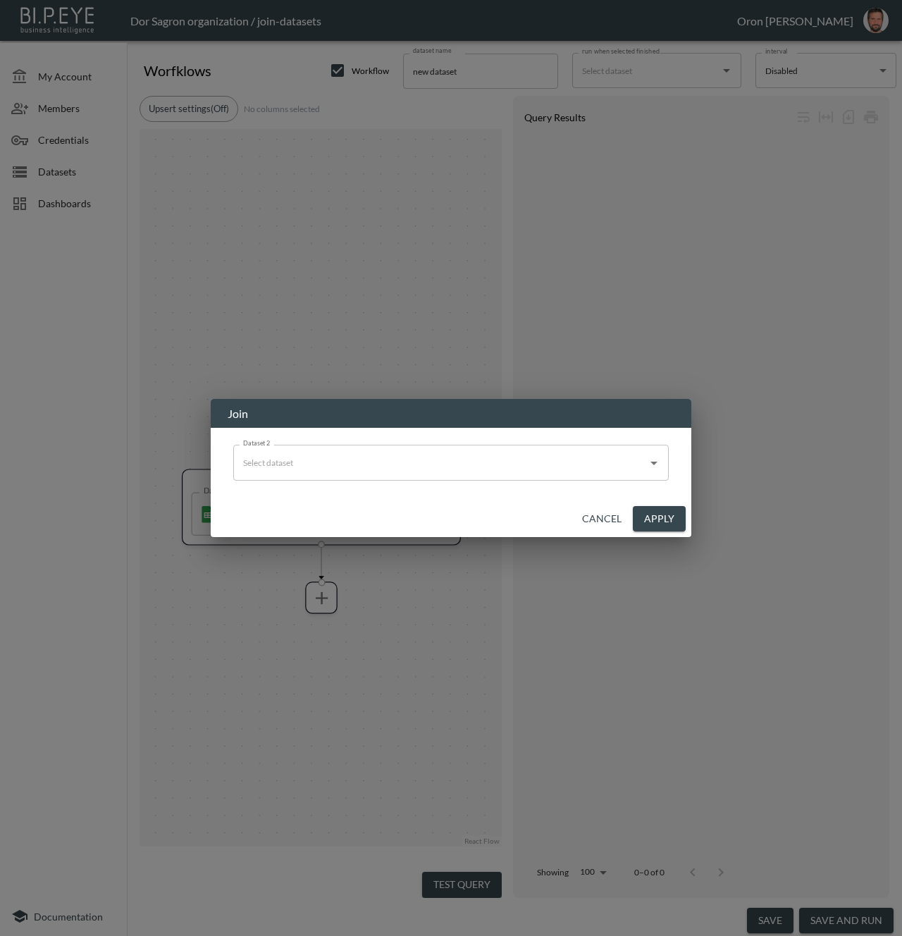
click at [363, 452] on input "Dataset 2" at bounding box center [441, 462] width 402 height 23
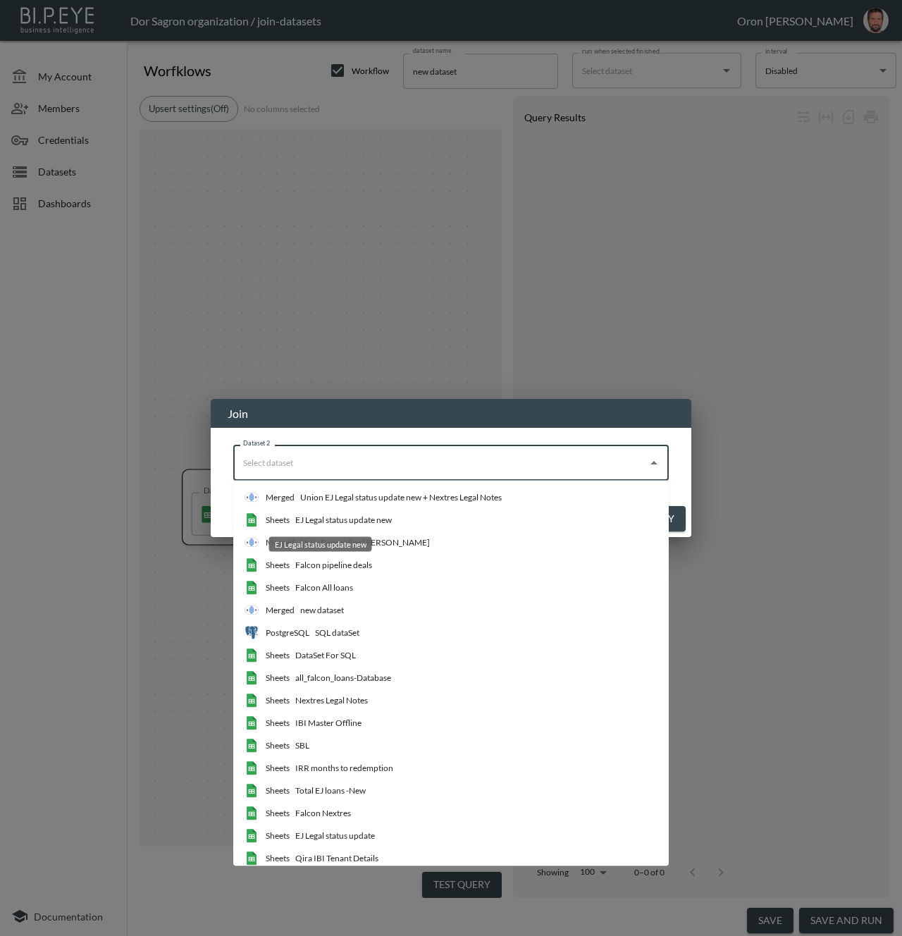
click at [354, 520] on div "EJ Legal status update new" at bounding box center [343, 520] width 97 height 13
type input "EJ Legal status update new"
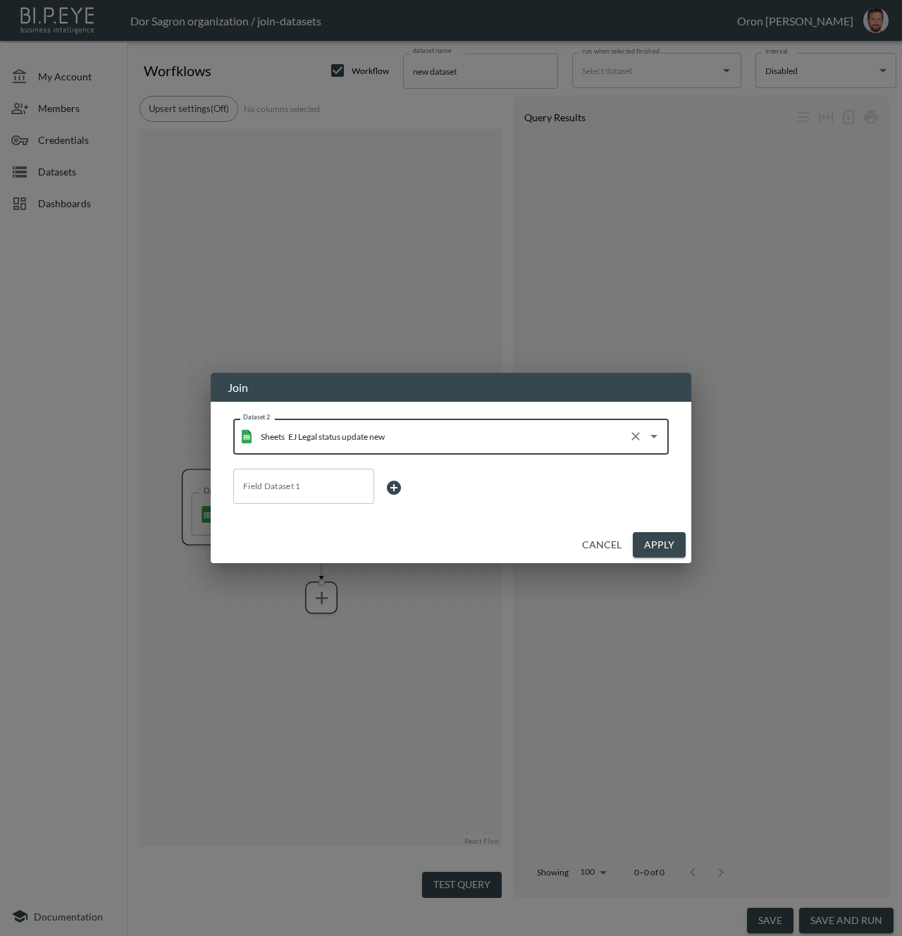
click at [309, 490] on input "Field Dataset 1" at bounding box center [304, 486] width 128 height 23
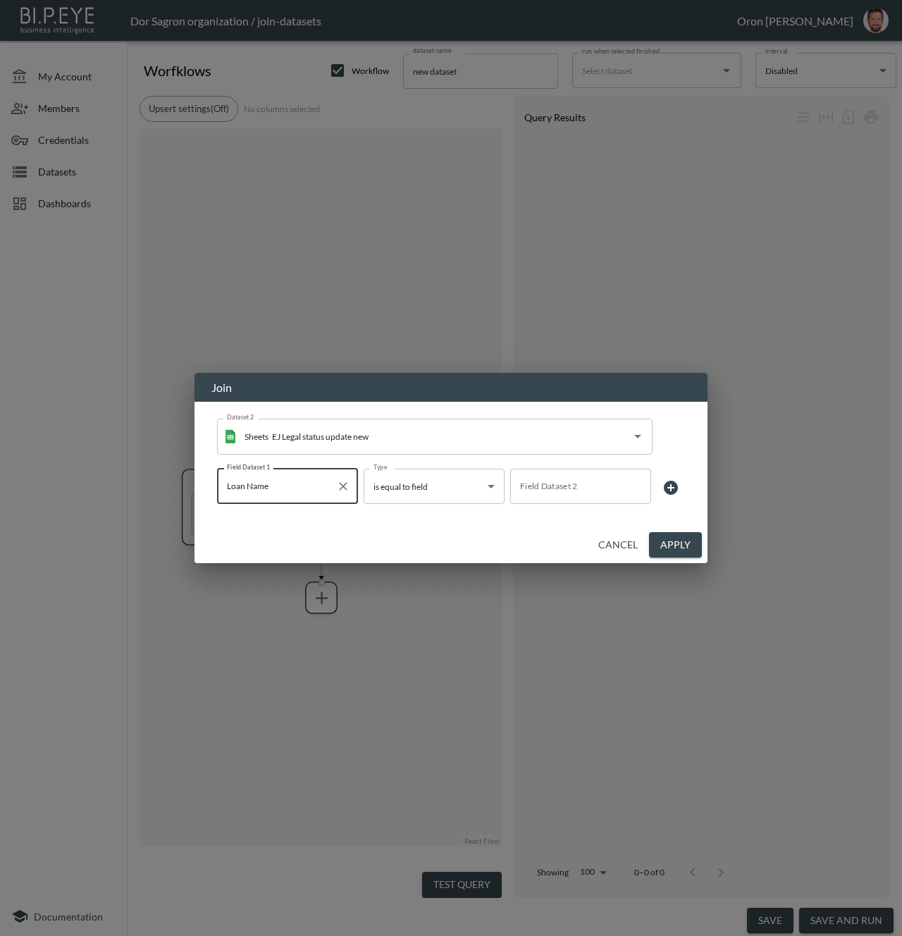
type input "Loan Name"
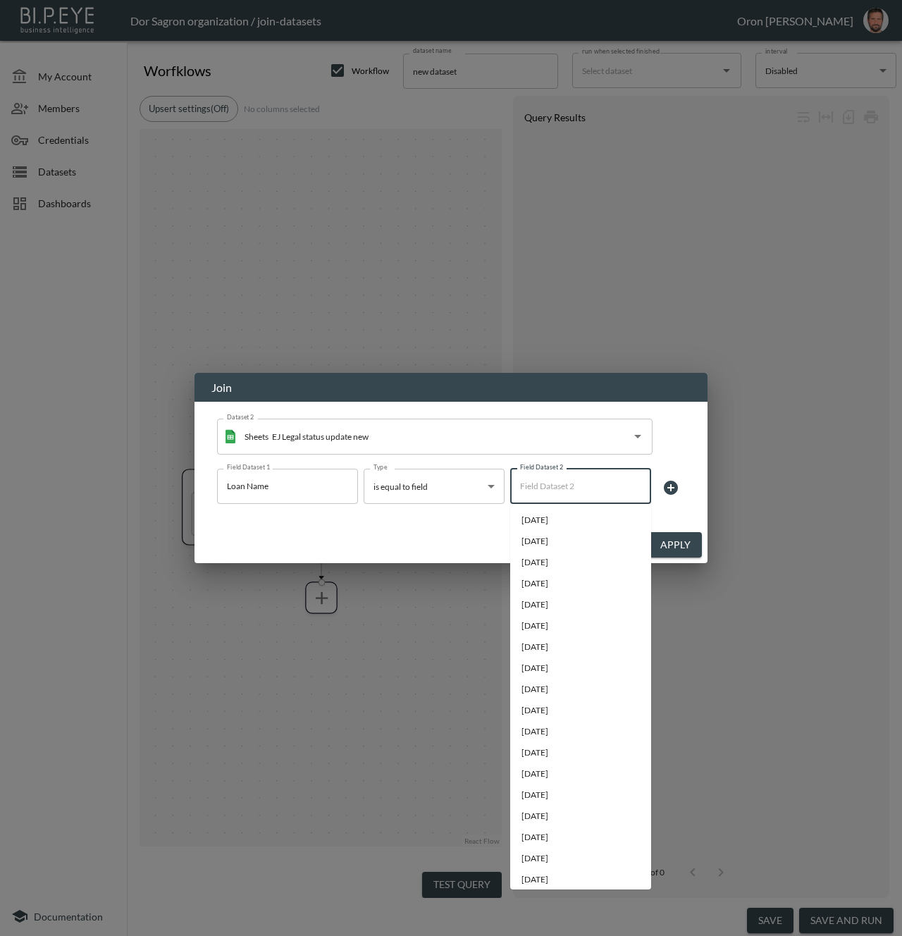
click at [560, 490] on input "Field Dataset 2" at bounding box center [581, 486] width 128 height 23
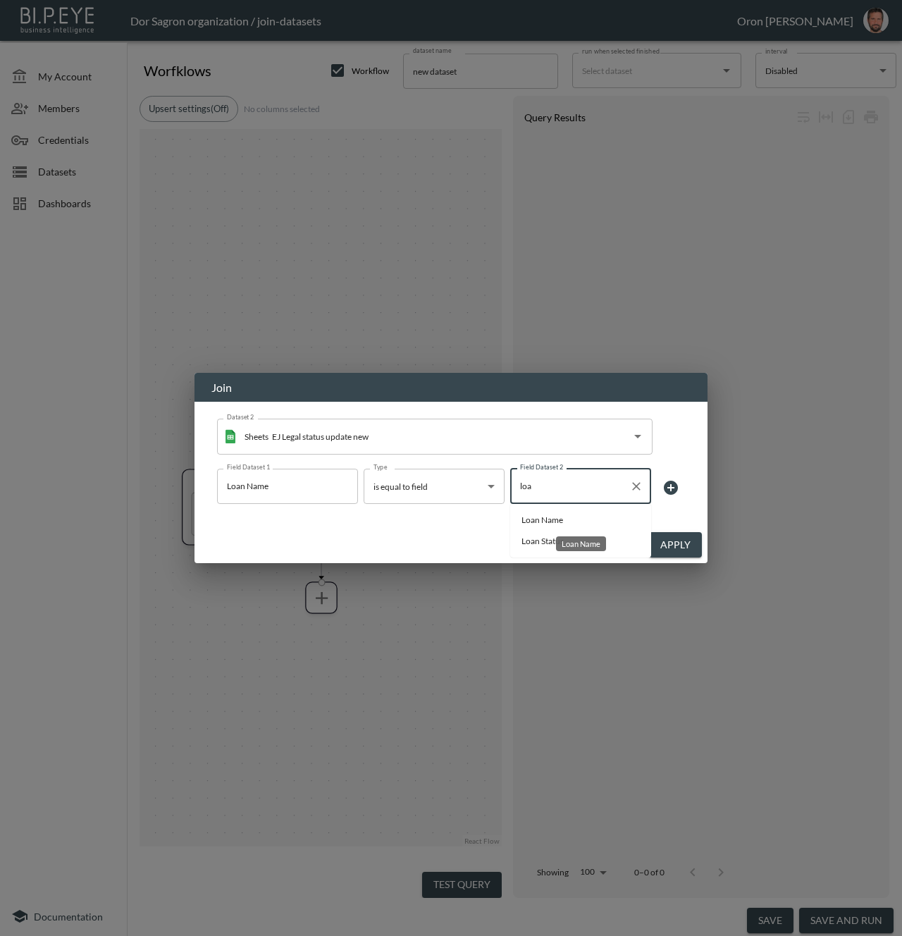
click at [553, 516] on span "Loan Name" at bounding box center [581, 520] width 118 height 13
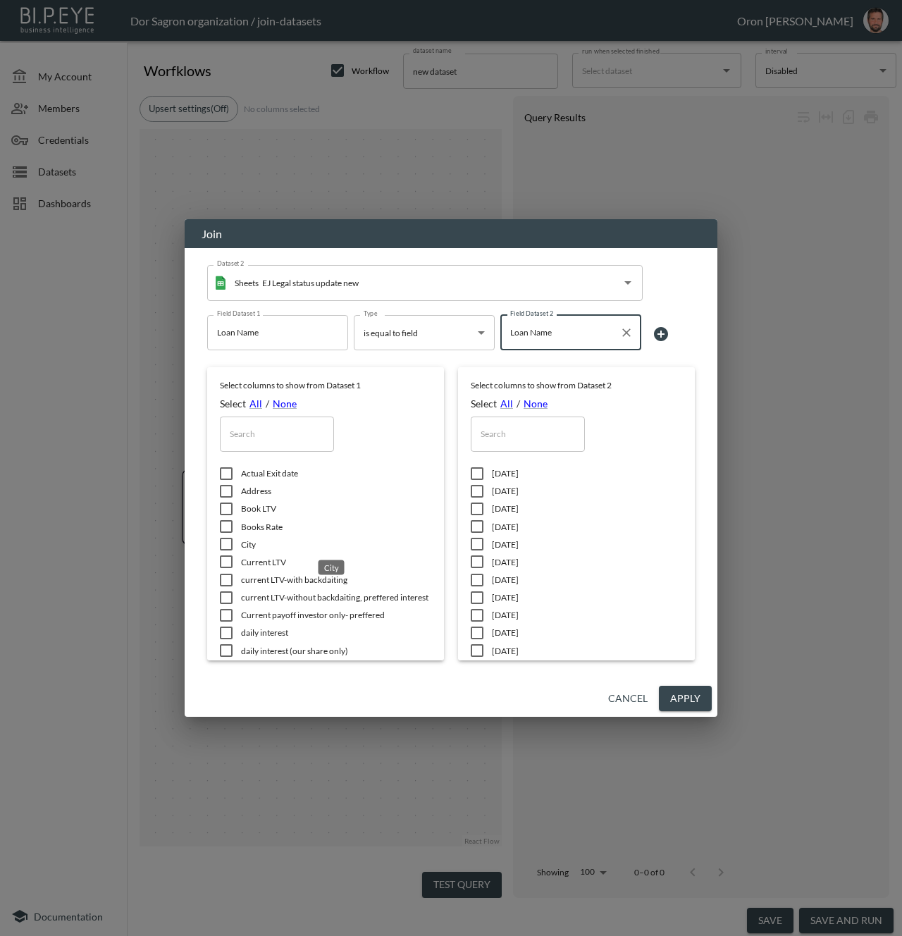
type input "Loan Name"
click at [243, 541] on span "City" at bounding box center [336, 544] width 190 height 12
checkbox input "true"
click at [280, 437] on input "text" at bounding box center [277, 434] width 114 height 35
type input "l"
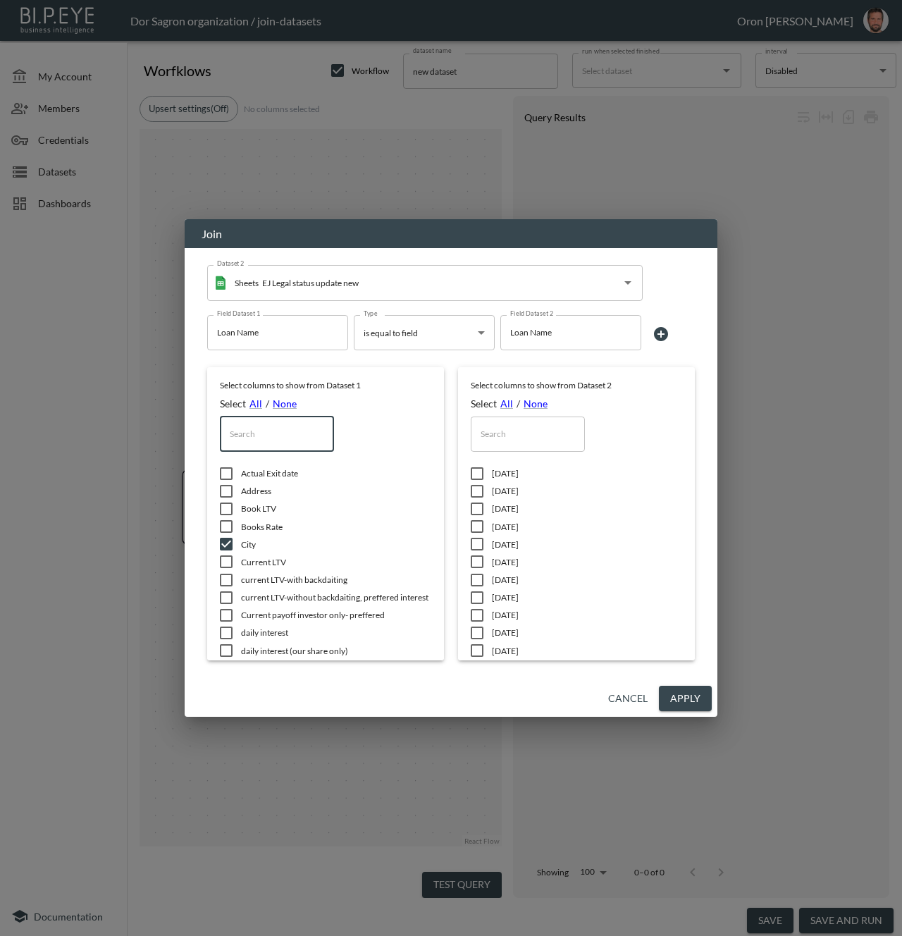
checkbox input "false"
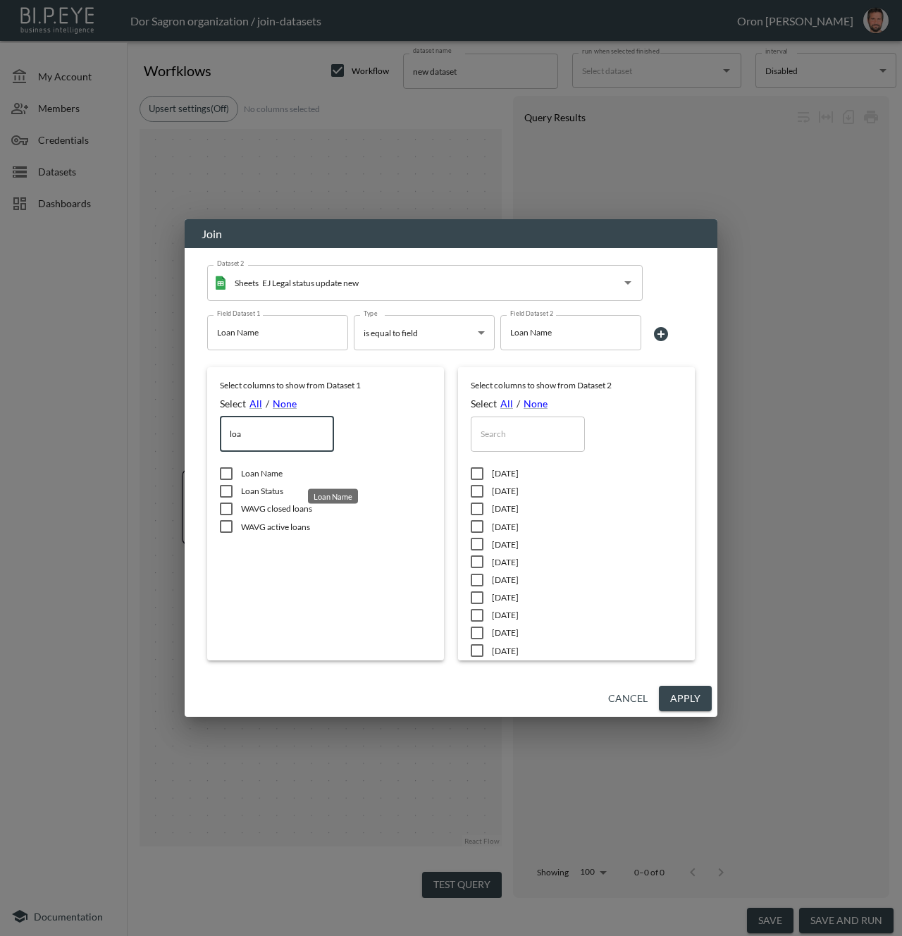
type input "loa"
drag, startPoint x: 276, startPoint y: 471, endPoint x: 319, endPoint y: 479, distance: 43.0
click at [278, 471] on span "Loan Name" at bounding box center [336, 473] width 190 height 12
checkbox input "true"
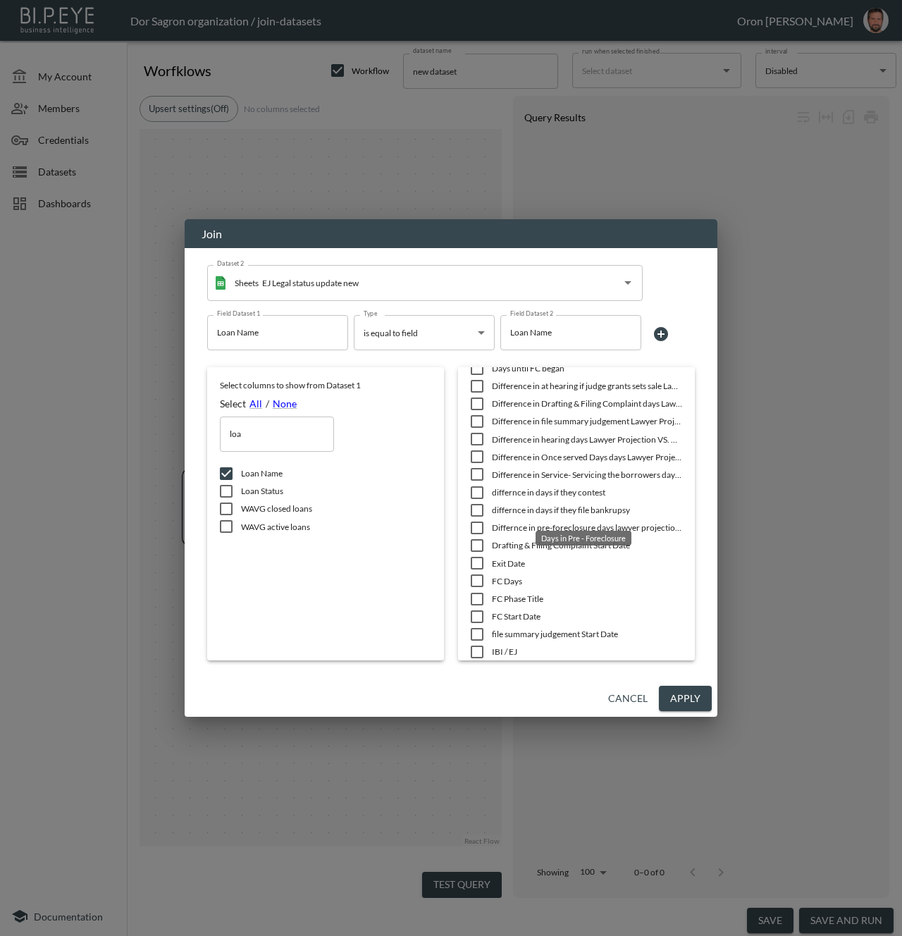
scroll to position [1967, 0]
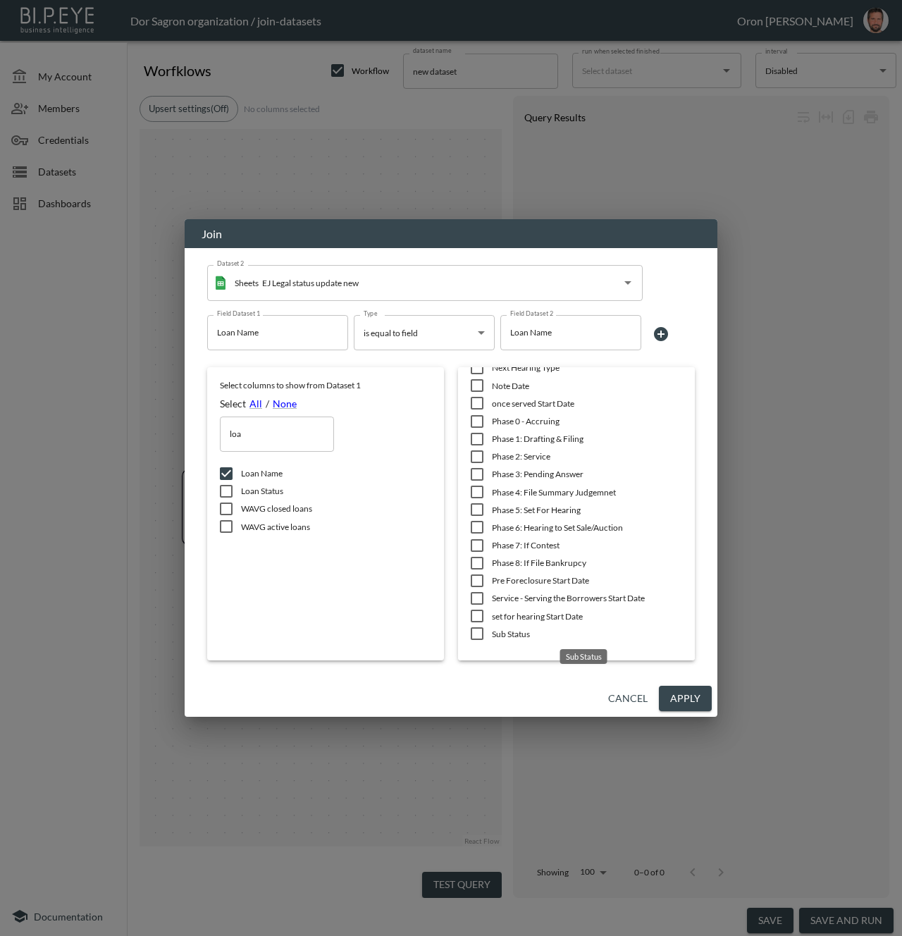
click at [521, 635] on span "Sub Status" at bounding box center [587, 634] width 190 height 12
checkbox input "true"
click at [689, 702] on button "Apply" at bounding box center [685, 699] width 53 height 26
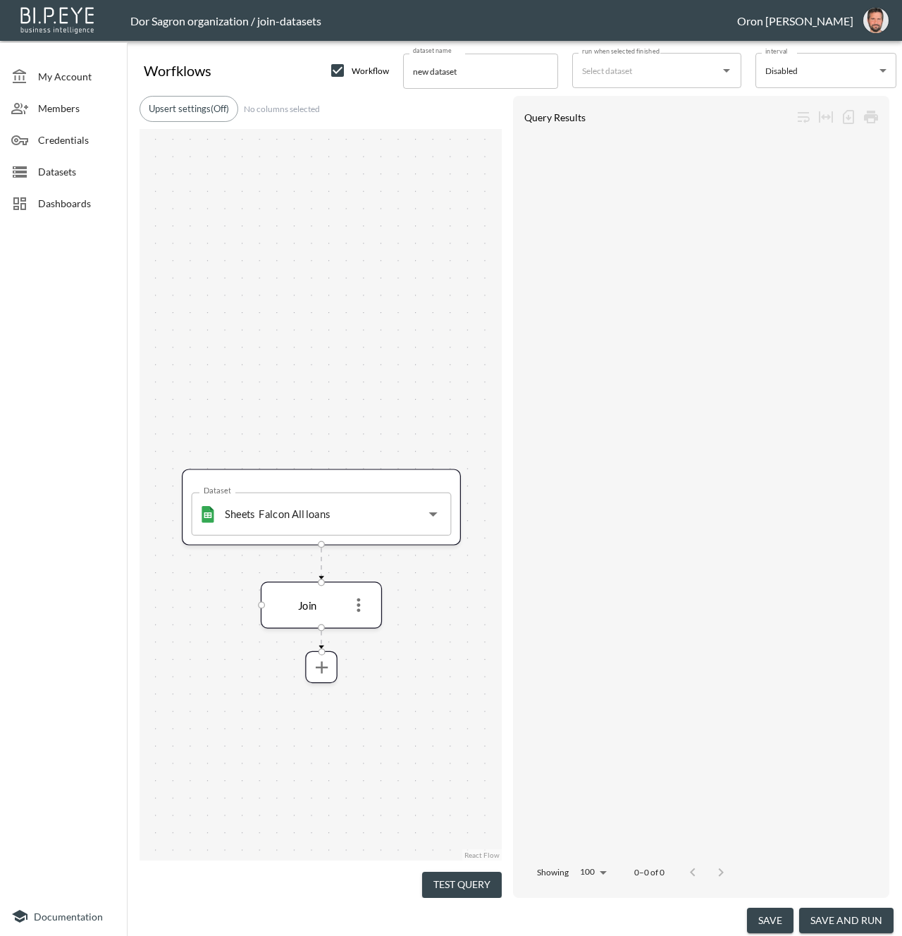
drag, startPoint x: 486, startPoint y: 871, endPoint x: 474, endPoint y: 767, distance: 105.0
click at [486, 872] on button "Test Query" at bounding box center [462, 885] width 80 height 26
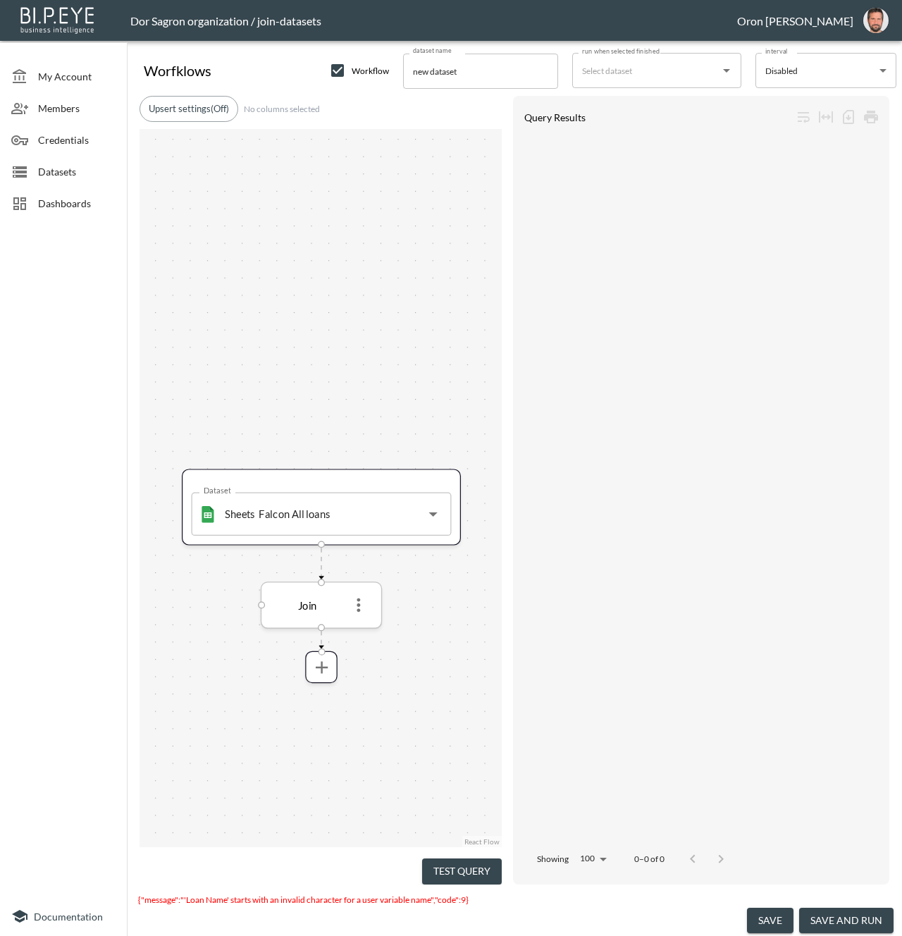
click at [352, 600] on icon "more" at bounding box center [358, 605] width 21 height 21
click at [356, 624] on li "Edit" at bounding box center [358, 634] width 62 height 25
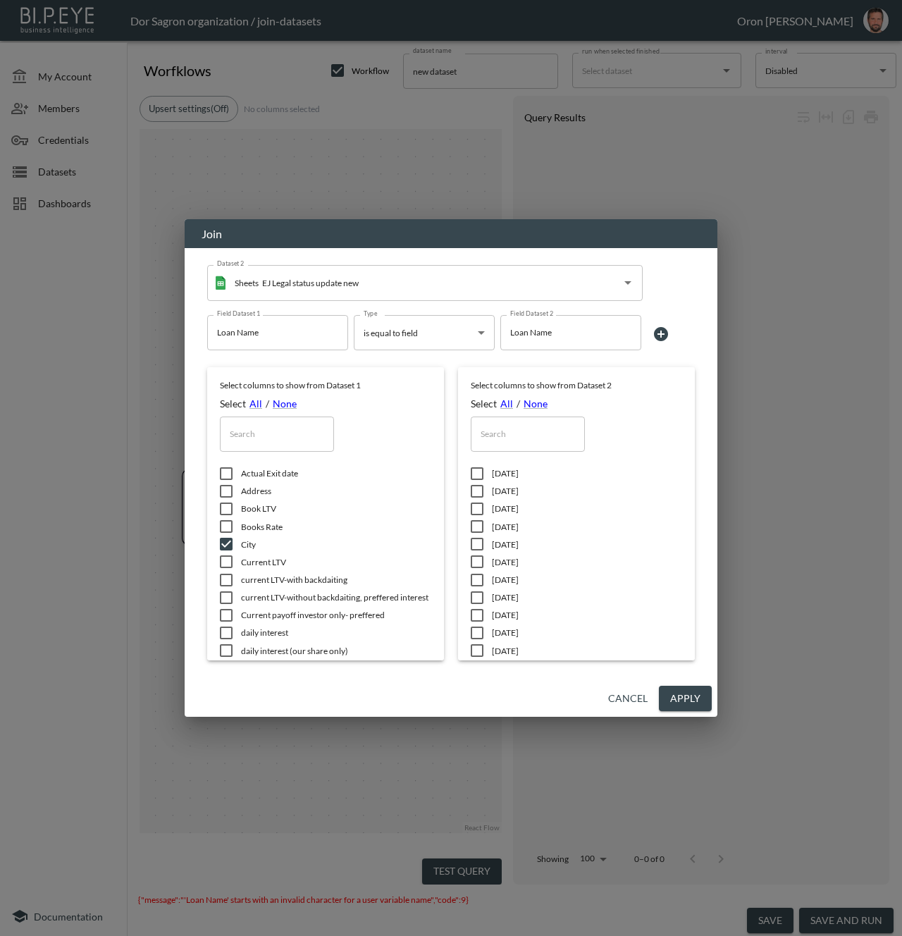
click at [629, 705] on button "Cancel" at bounding box center [628, 699] width 51 height 26
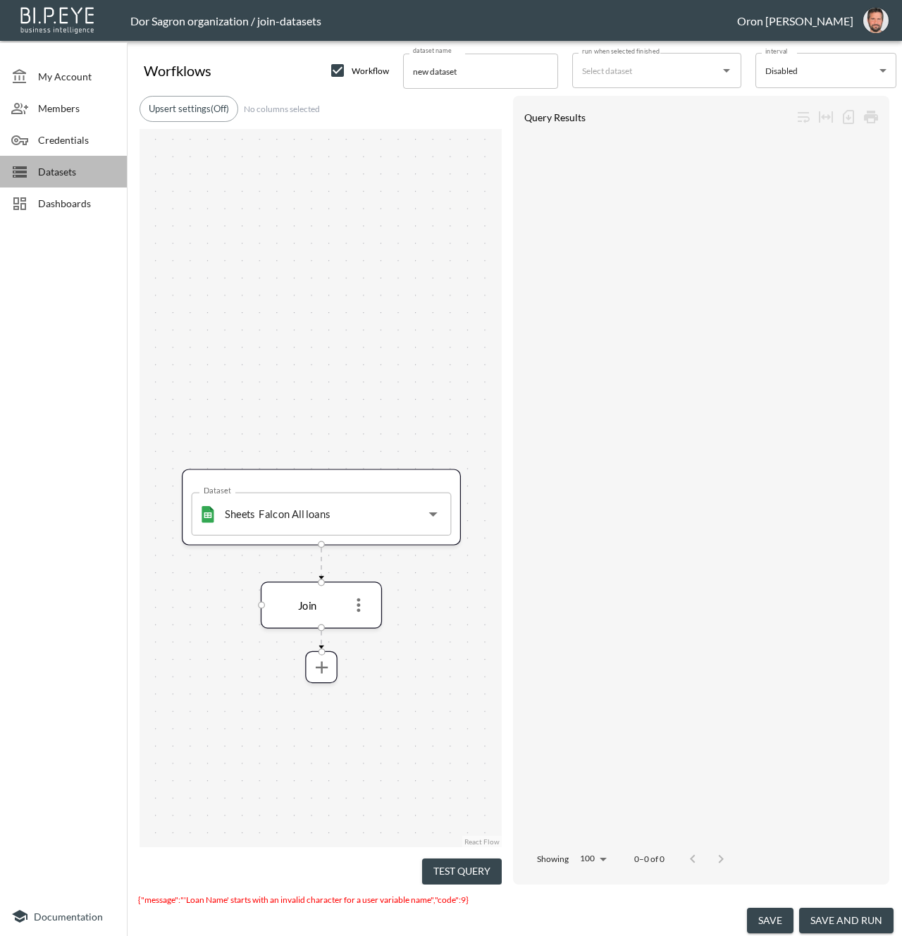
click at [47, 166] on span "Datasets" at bounding box center [77, 171] width 78 height 15
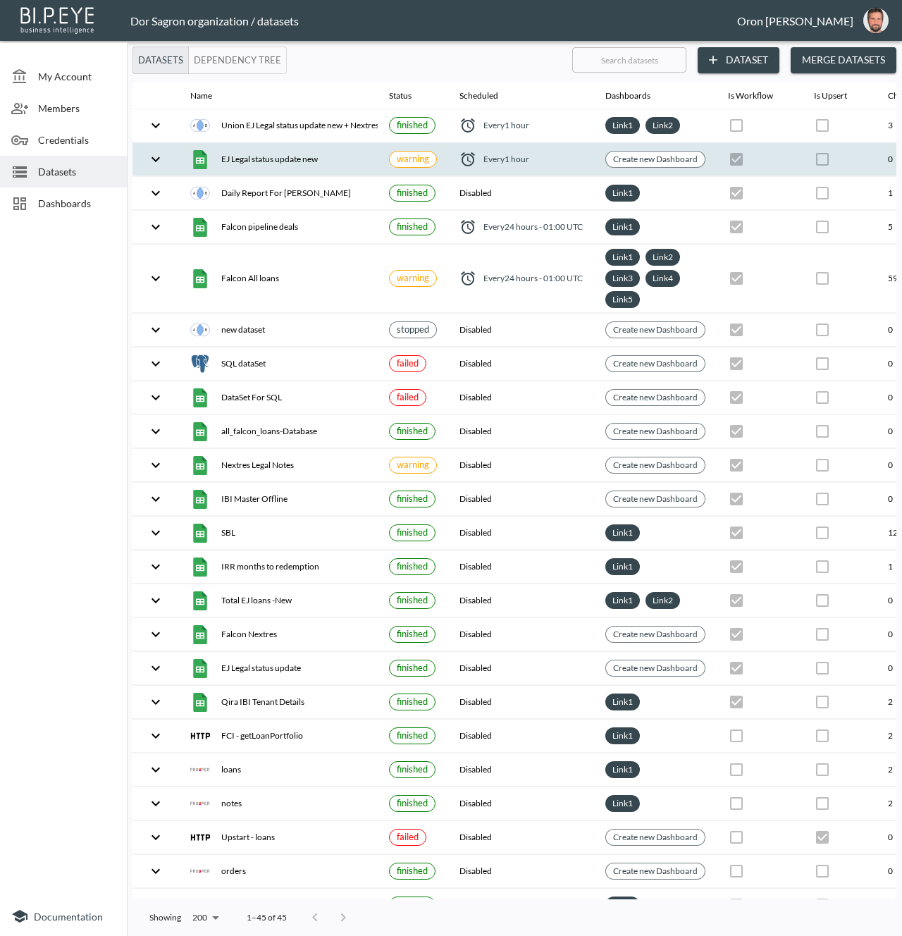
scroll to position [0, 263]
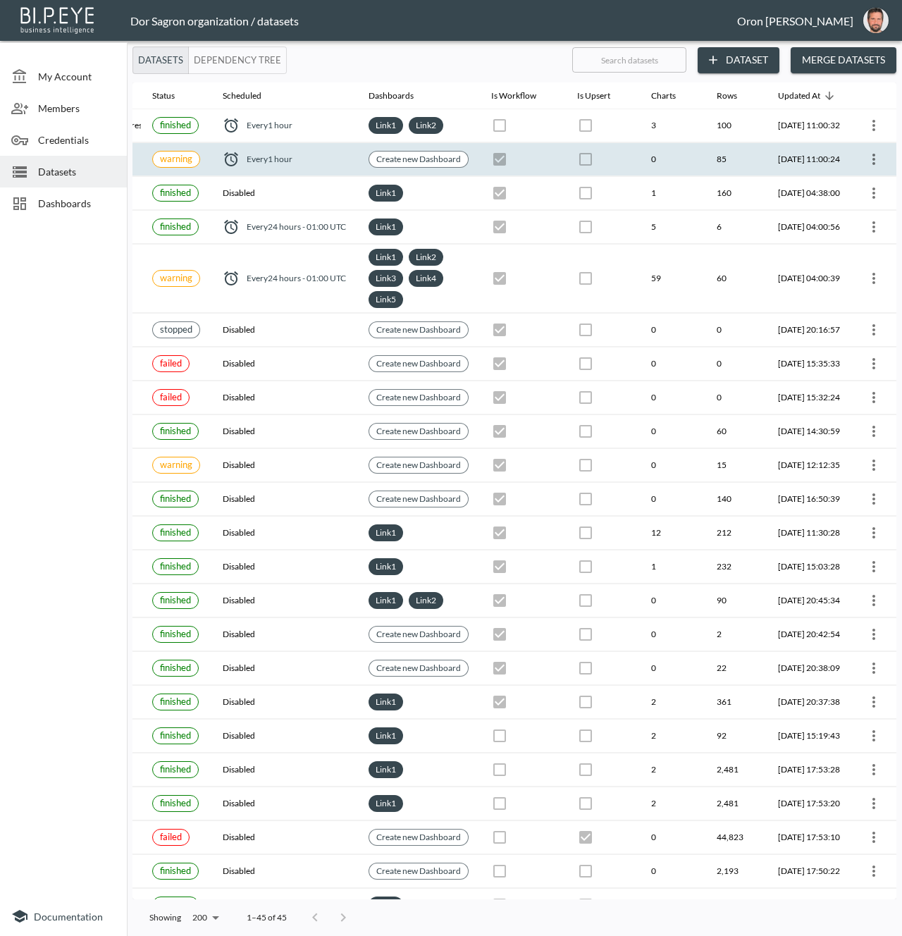
click at [868, 160] on icon "more" at bounding box center [873, 159] width 17 height 17
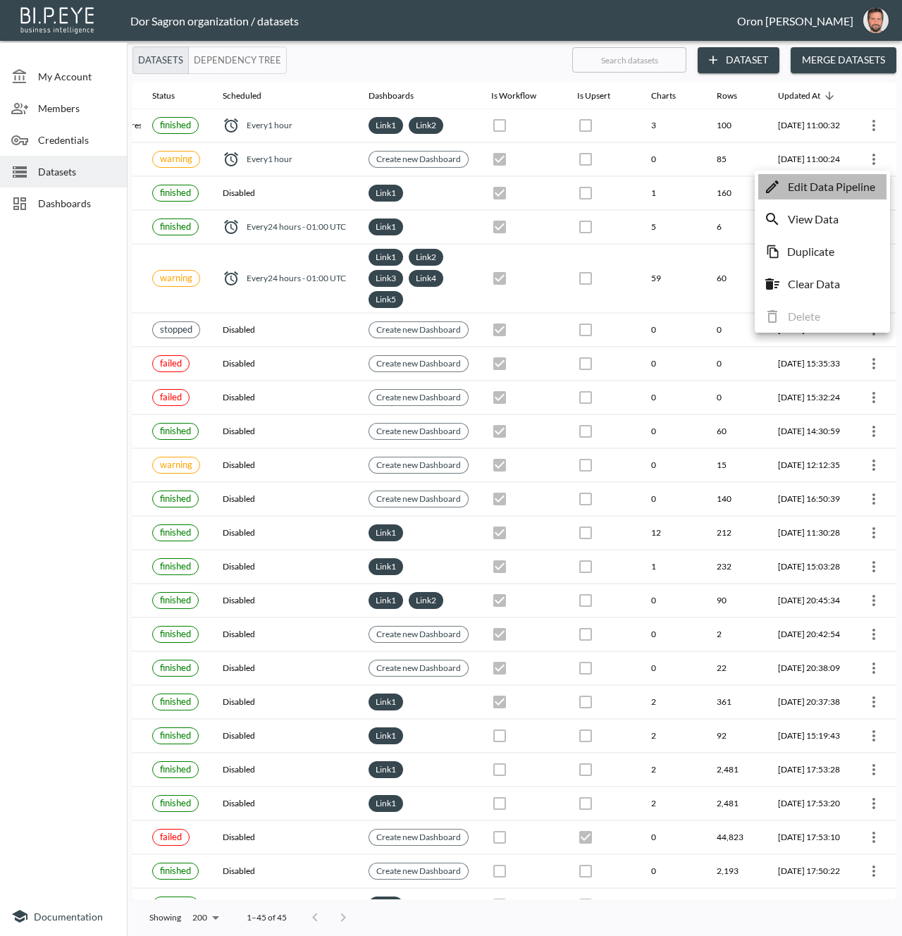
click at [852, 184] on p "Edit Data Pipeline" at bounding box center [831, 186] width 87 height 17
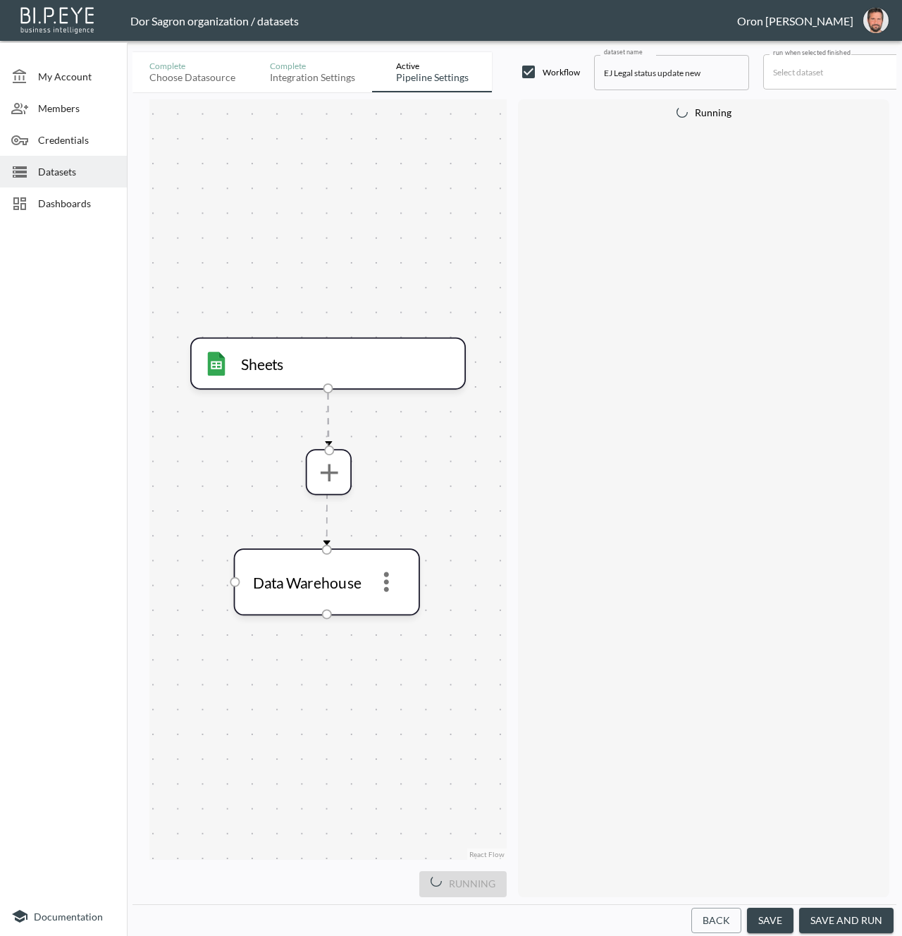
click at [716, 924] on button "Back" at bounding box center [716, 921] width 50 height 26
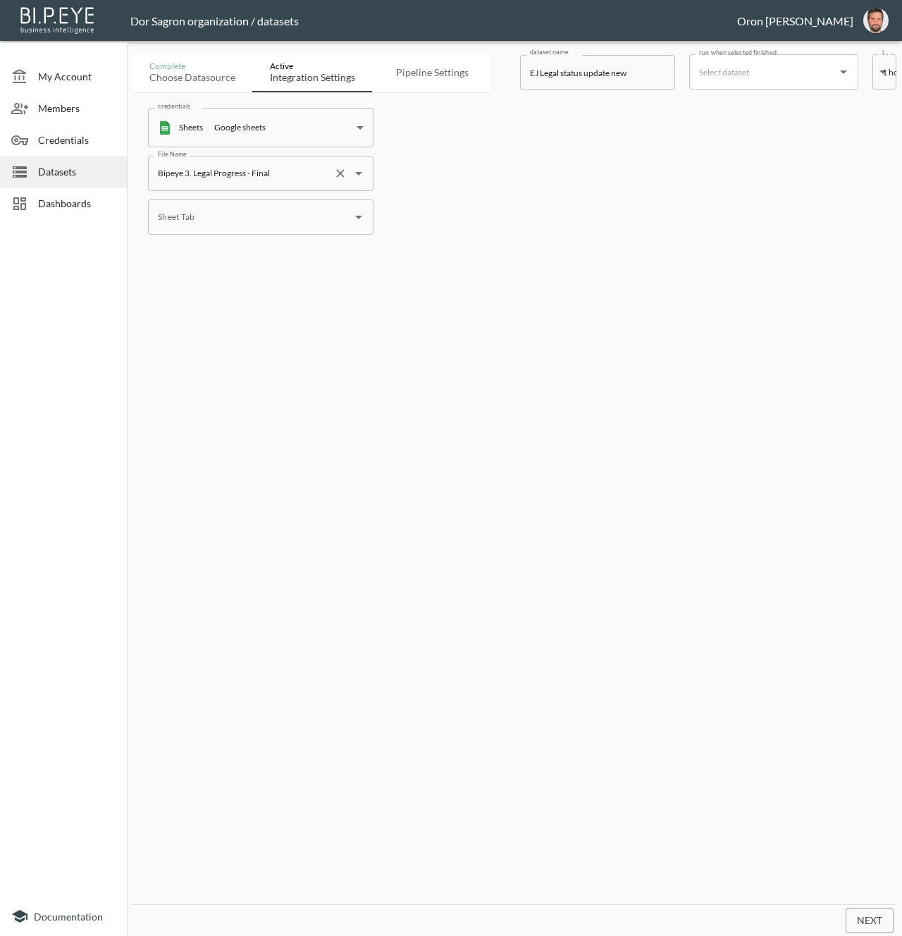
click at [253, 173] on input "Bipeye 3. Legal Progress - Final" at bounding box center [240, 173] width 173 height 23
click at [600, 74] on input "EJ Legal status update new" at bounding box center [597, 72] width 155 height 35
click at [70, 173] on span "Datasets" at bounding box center [77, 171] width 78 height 15
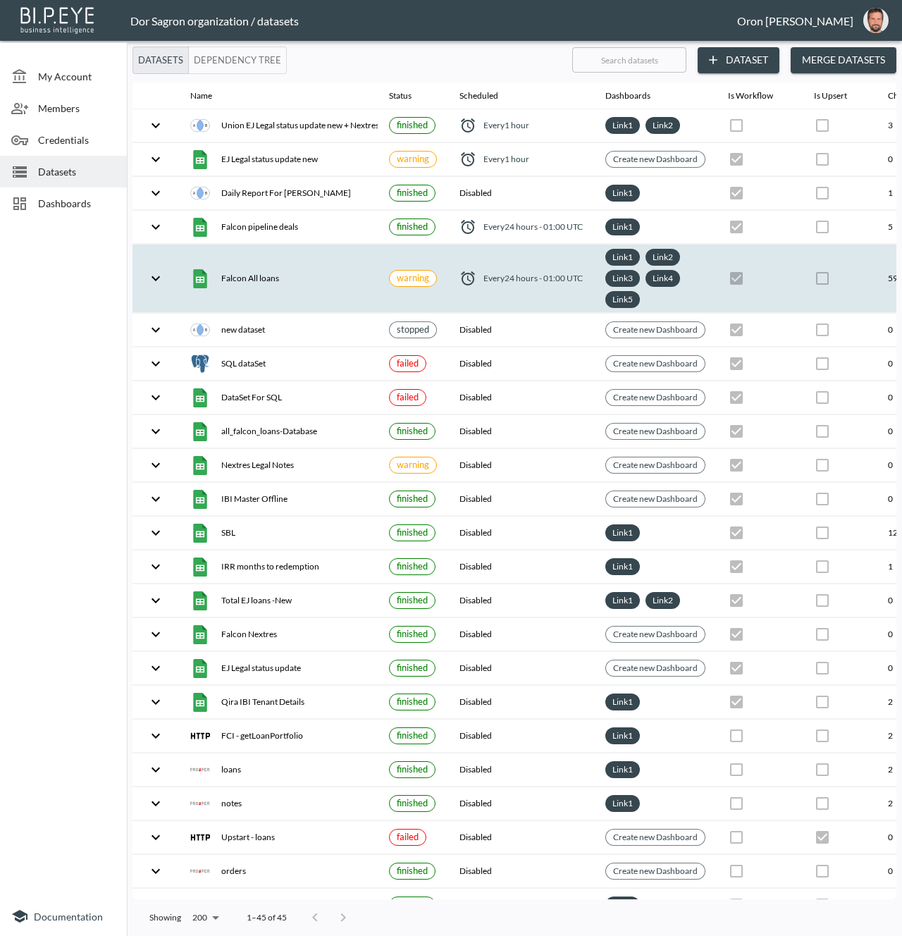
scroll to position [0, 263]
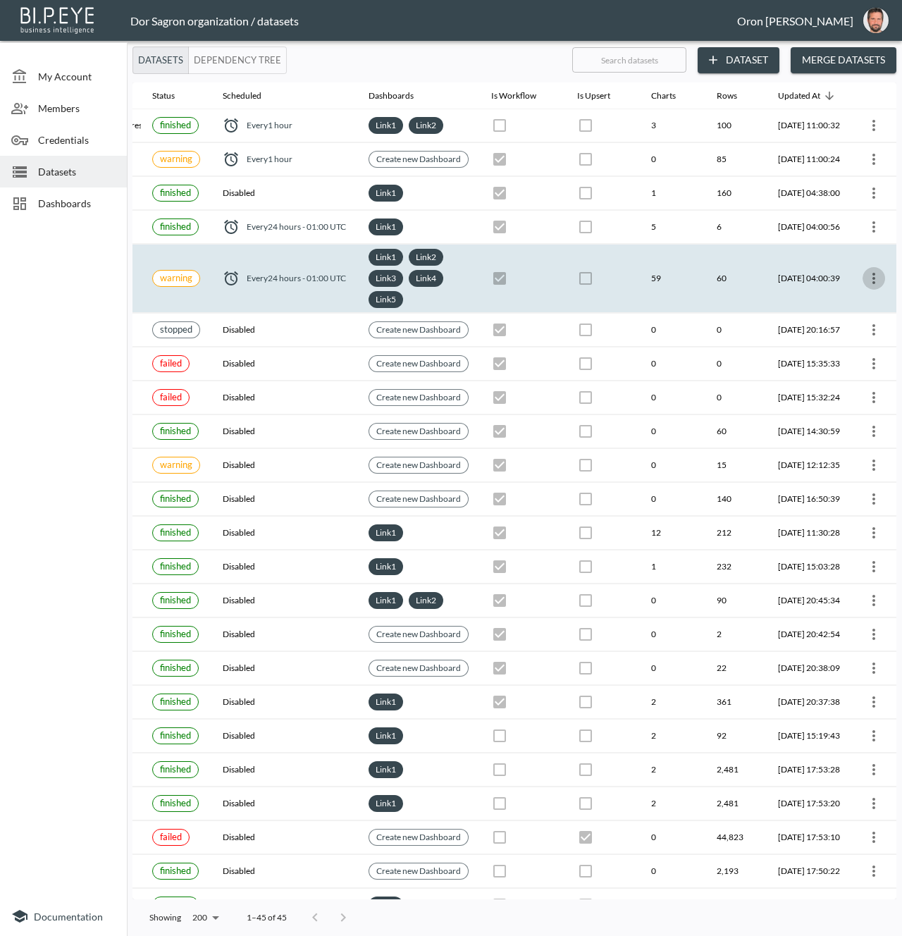
click at [875, 273] on icon "more" at bounding box center [873, 278] width 17 height 17
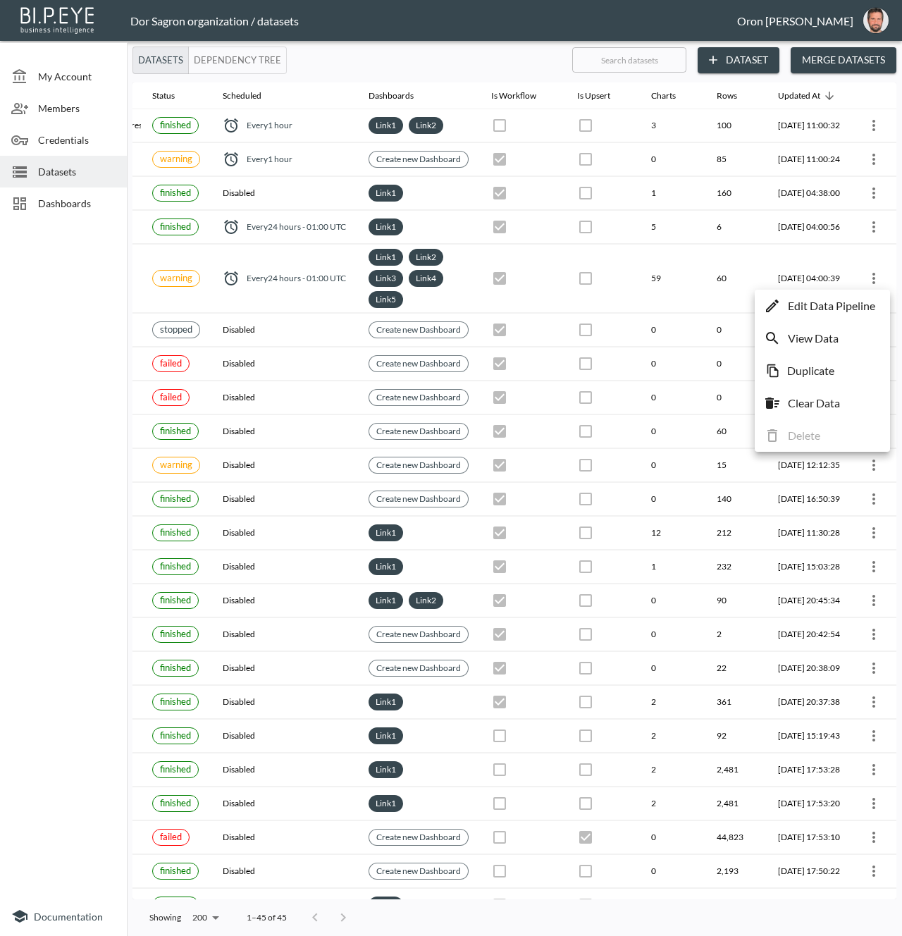
click at [861, 302] on p "Edit Data Pipeline" at bounding box center [831, 305] width 87 height 17
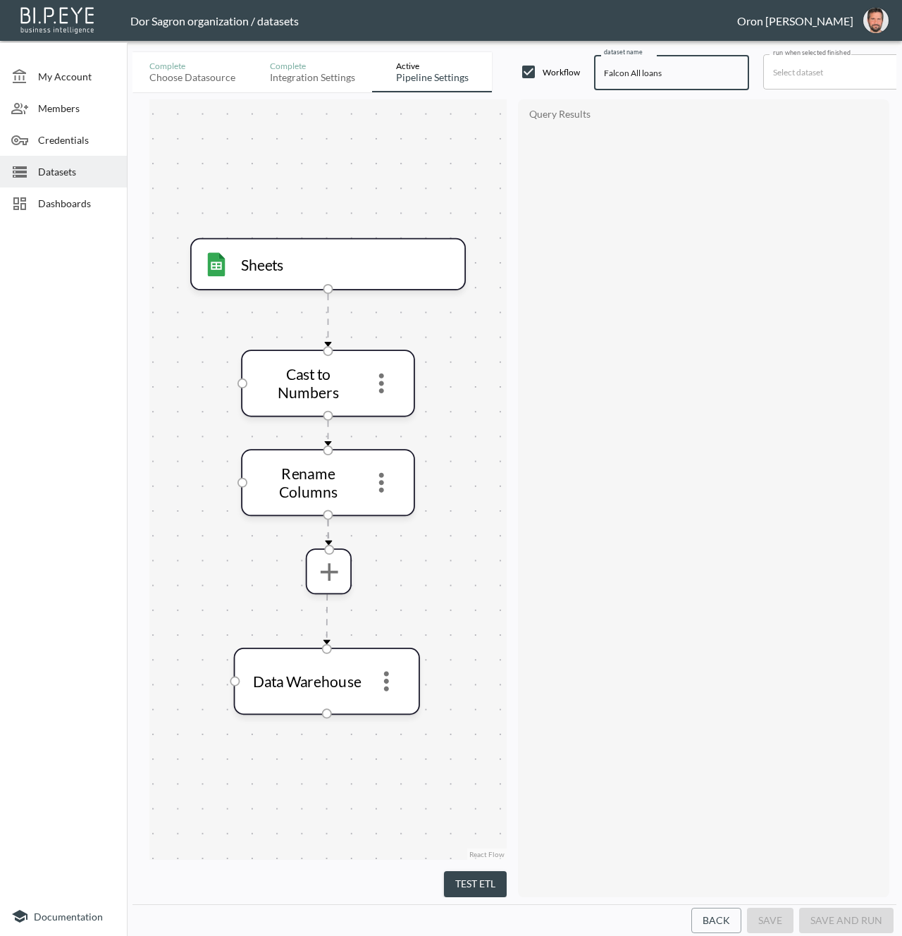
click at [672, 78] on input "Falcon All loans" at bounding box center [671, 72] width 155 height 35
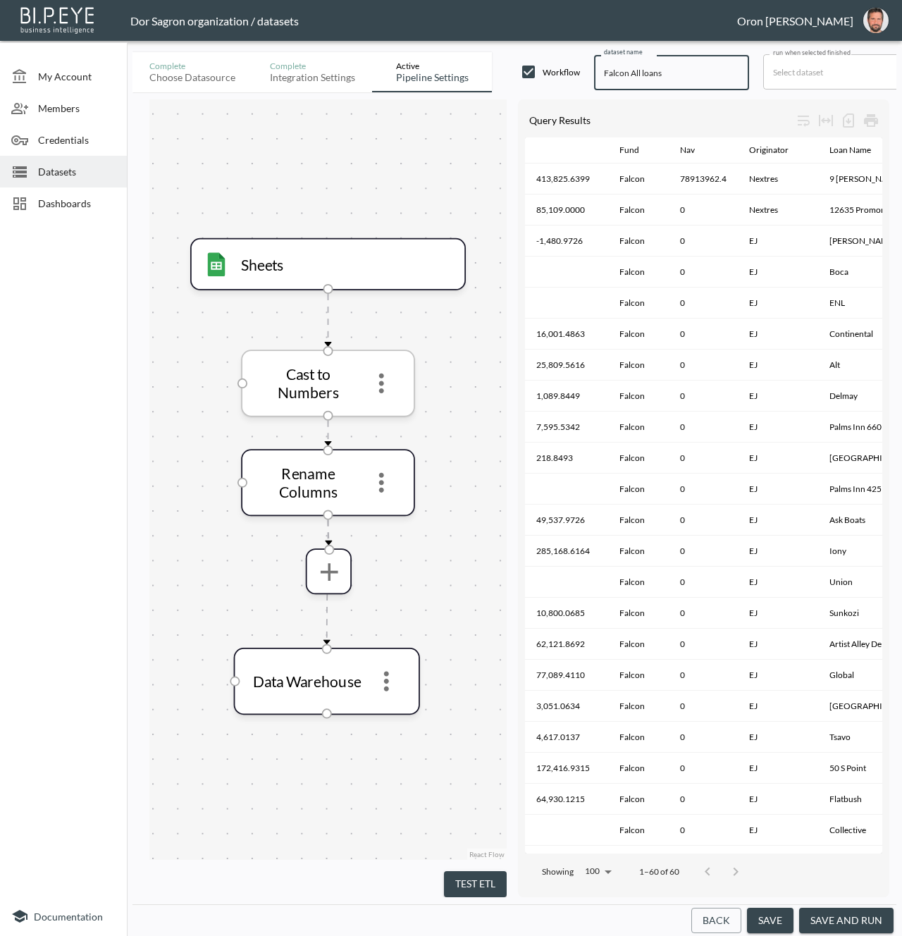
click at [386, 378] on icon "more" at bounding box center [381, 383] width 30 height 30
click at [378, 414] on p "Edit" at bounding box center [372, 419] width 20 height 17
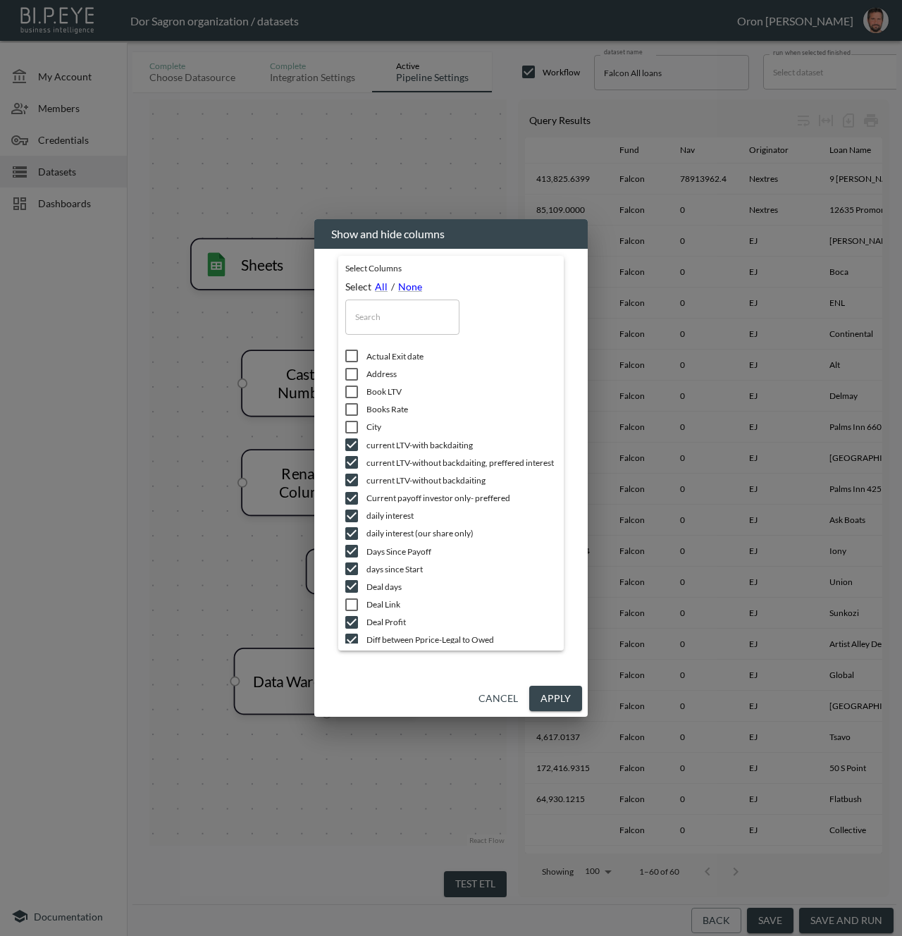
click at [486, 696] on button "Cancel" at bounding box center [498, 699] width 51 height 26
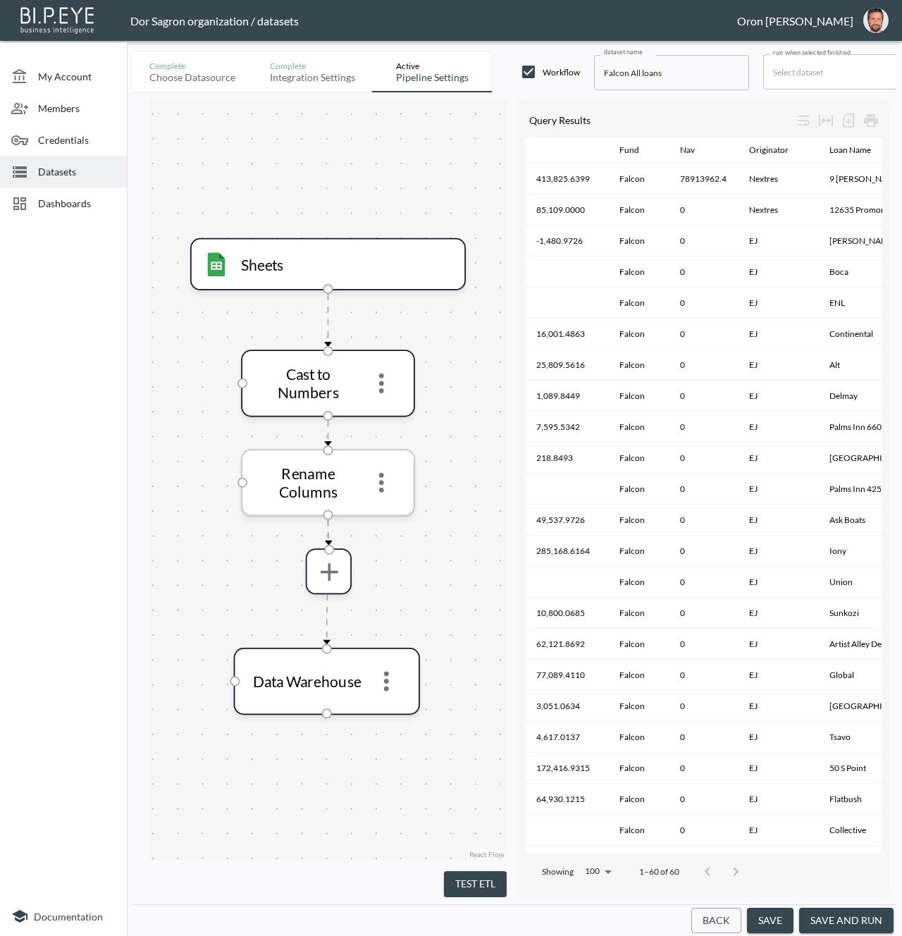
click at [385, 496] on icon "more" at bounding box center [381, 482] width 30 height 30
click at [384, 523] on li "Edit" at bounding box center [381, 517] width 62 height 25
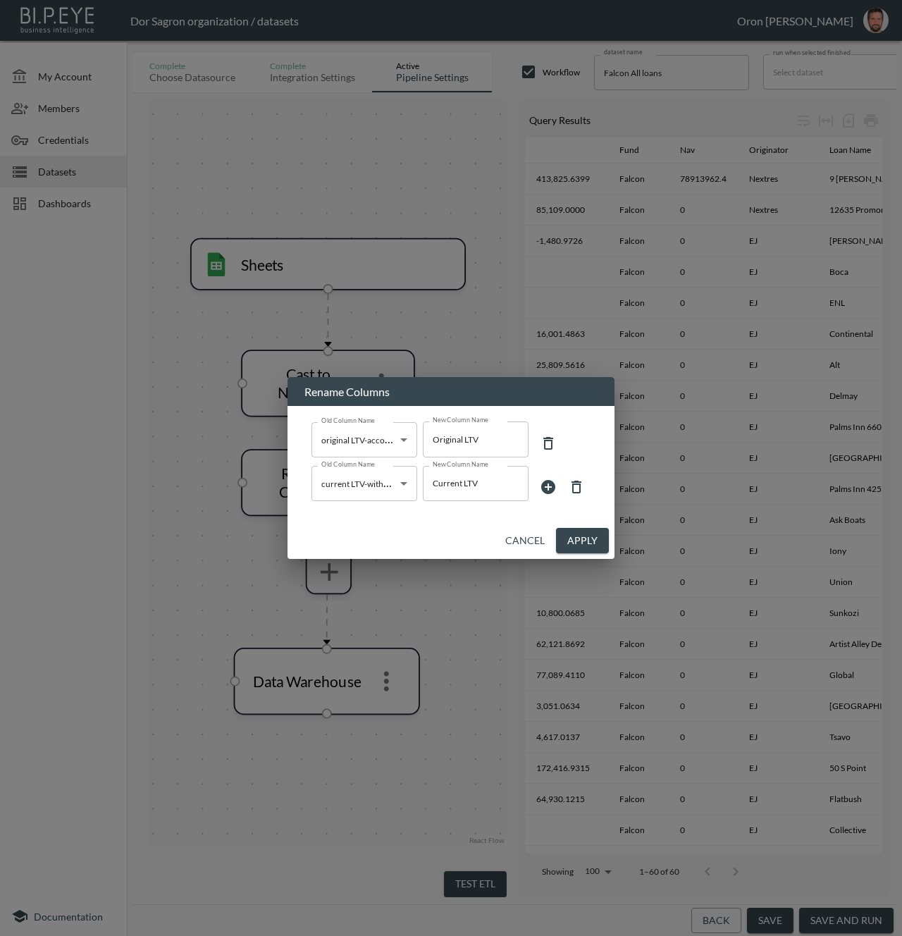
click at [530, 538] on button "Cancel" at bounding box center [525, 541] width 51 height 26
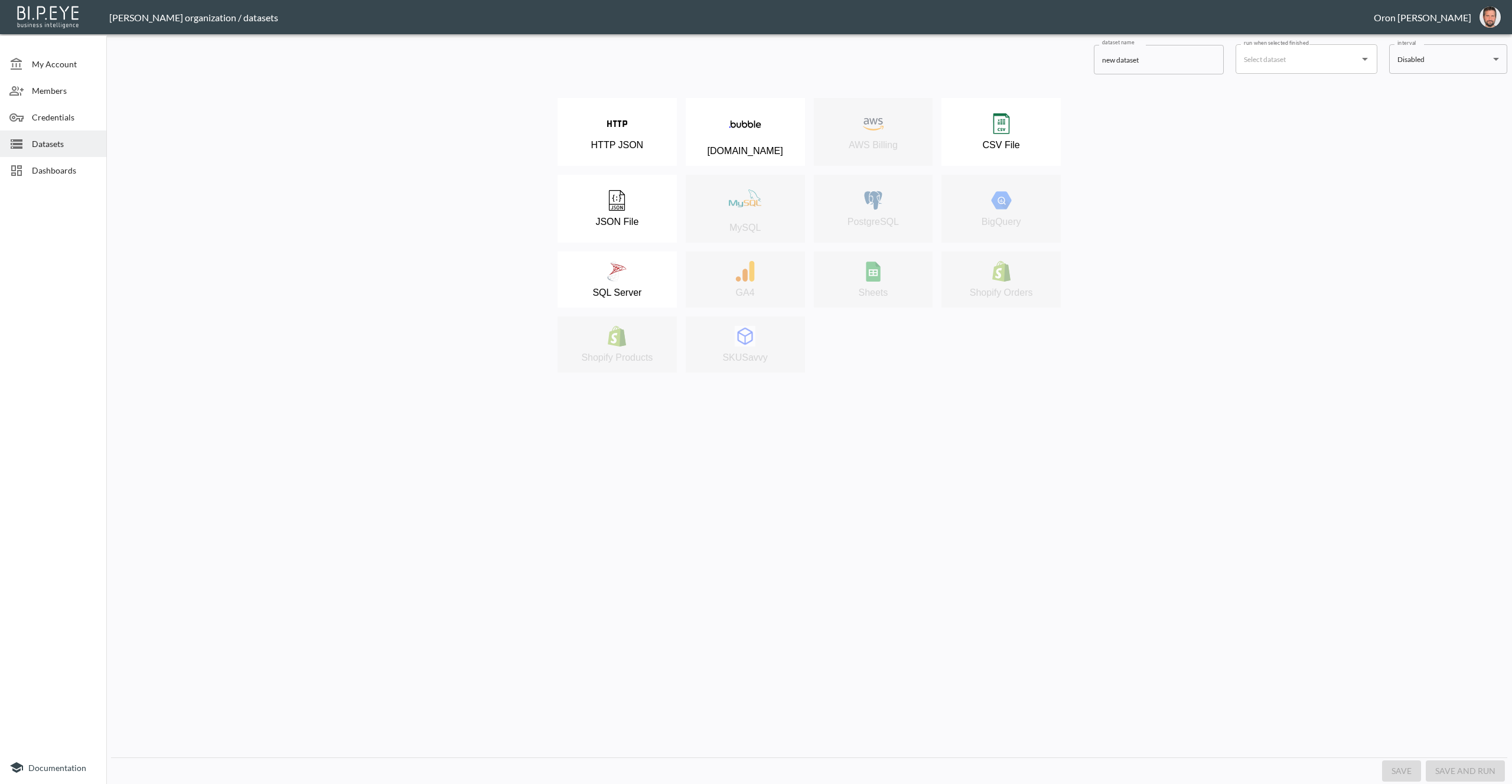
click at [85, 145] on span "Datasets" at bounding box center [65, 143] width 65 height 13
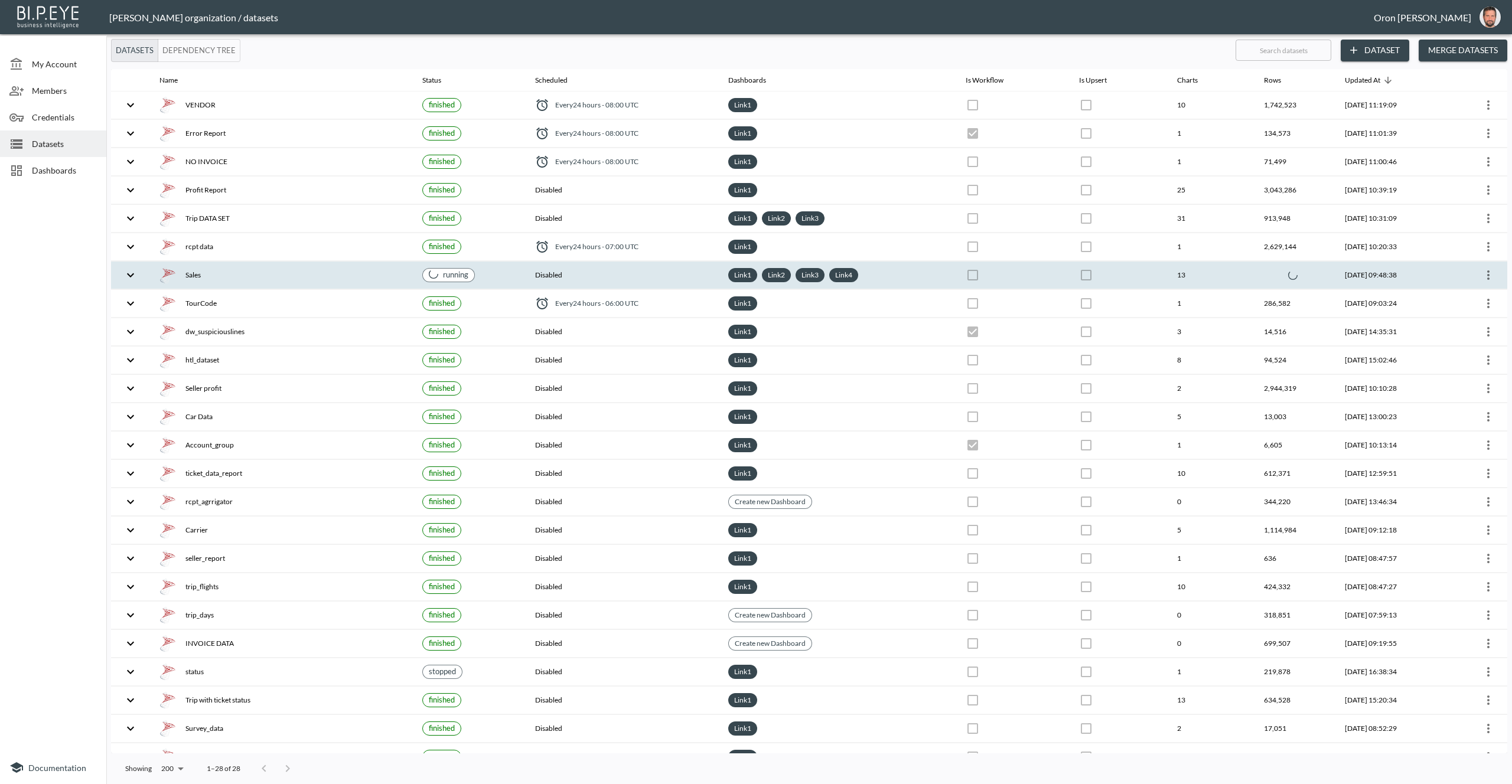
click at [301, 271] on div "Sales" at bounding box center [281, 276] width 244 height 17
